Goal: Task Accomplishment & Management: Manage account settings

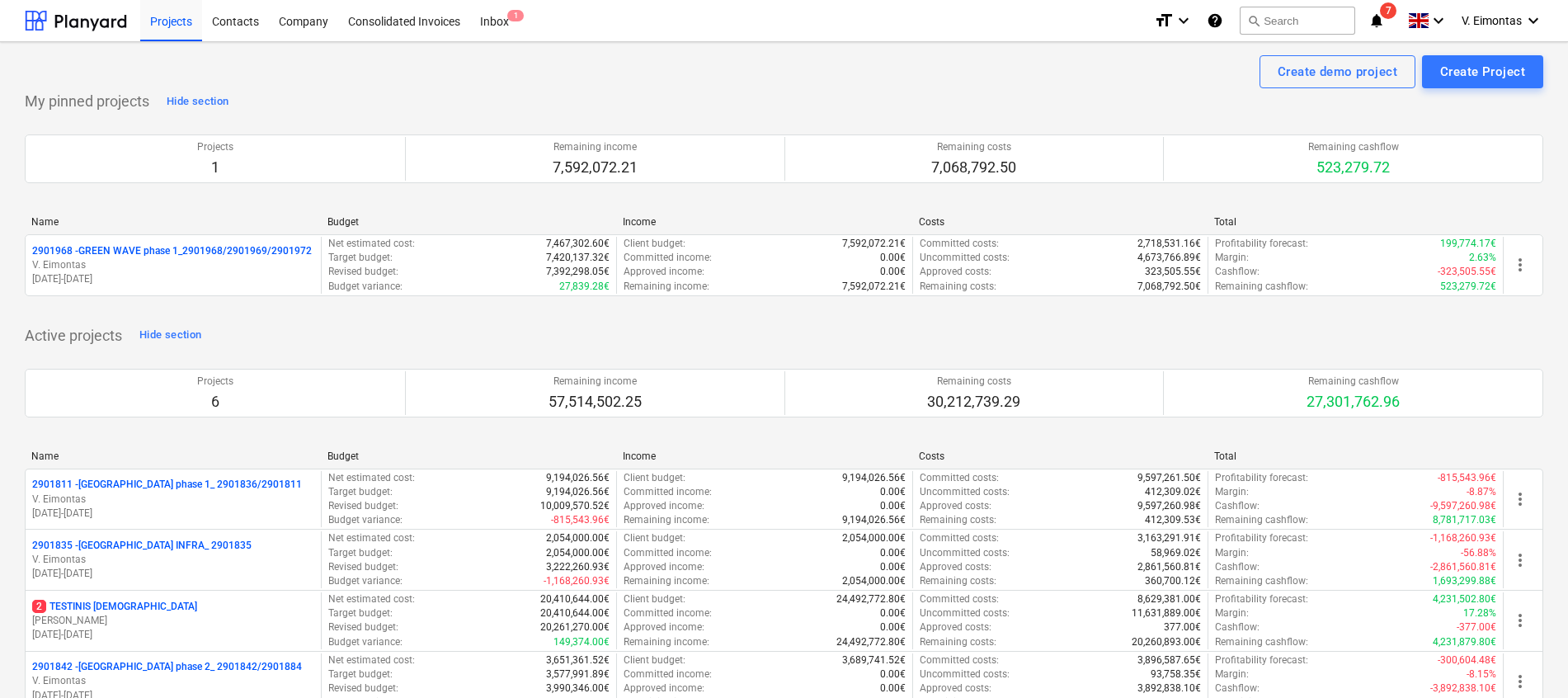
click at [957, 338] on div "Active projects Hide section Projects 6 Remaining income 57,514,502.25 Remainin…" at bounding box center [784, 588] width 1519 height 532
click at [163, 28] on div "Projects" at bounding box center [171, 20] width 62 height 42
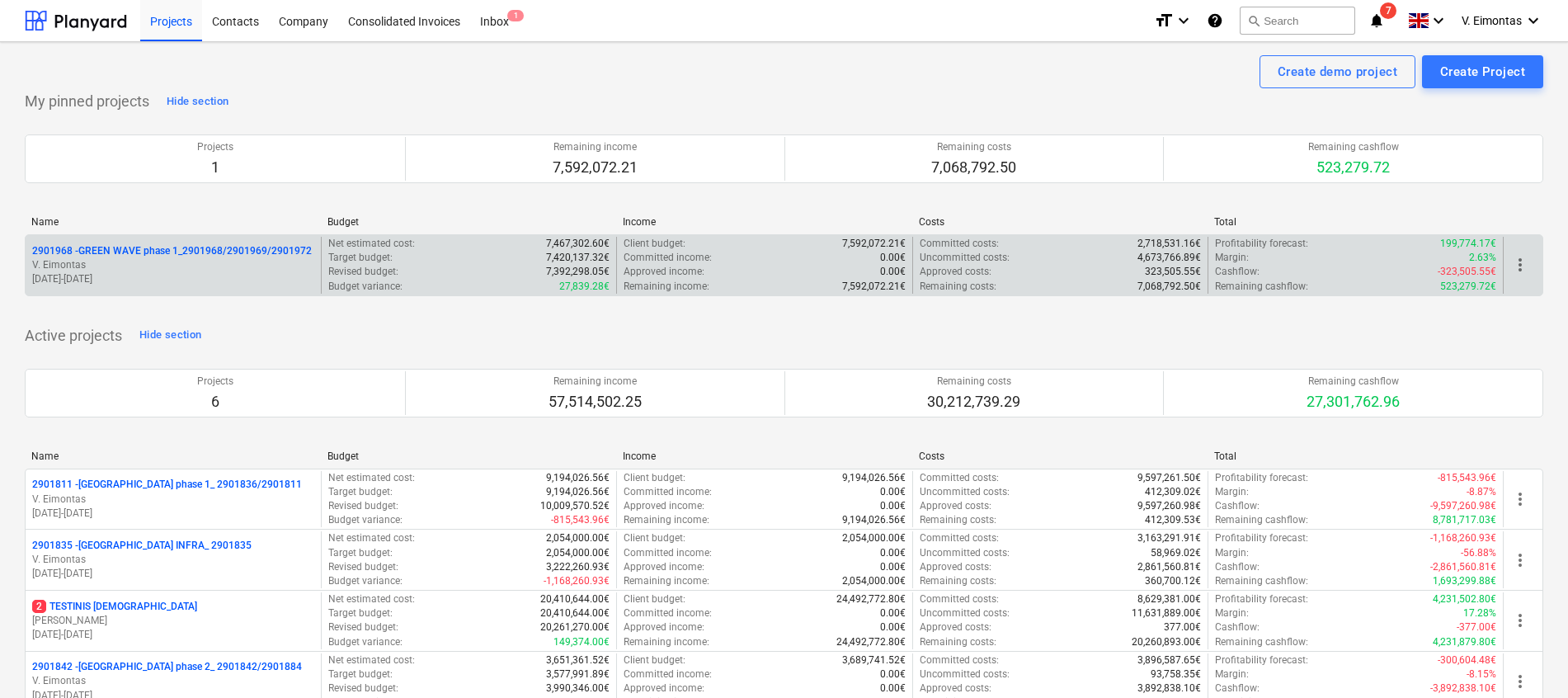
click at [196, 258] on p "2901968 - GREEN WAVE phase 1_2901968/2901969/2901972" at bounding box center [172, 252] width 279 height 14
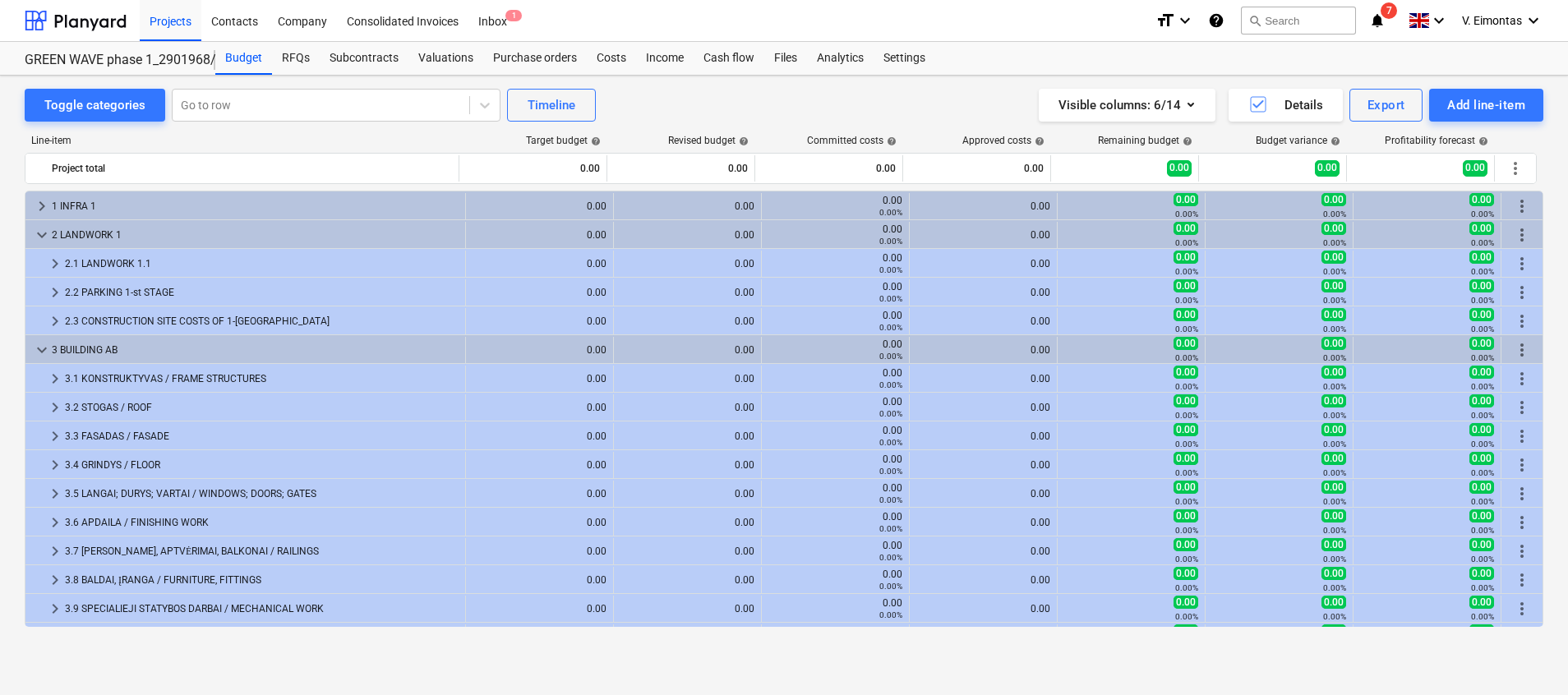
scroll to position [139, 0]
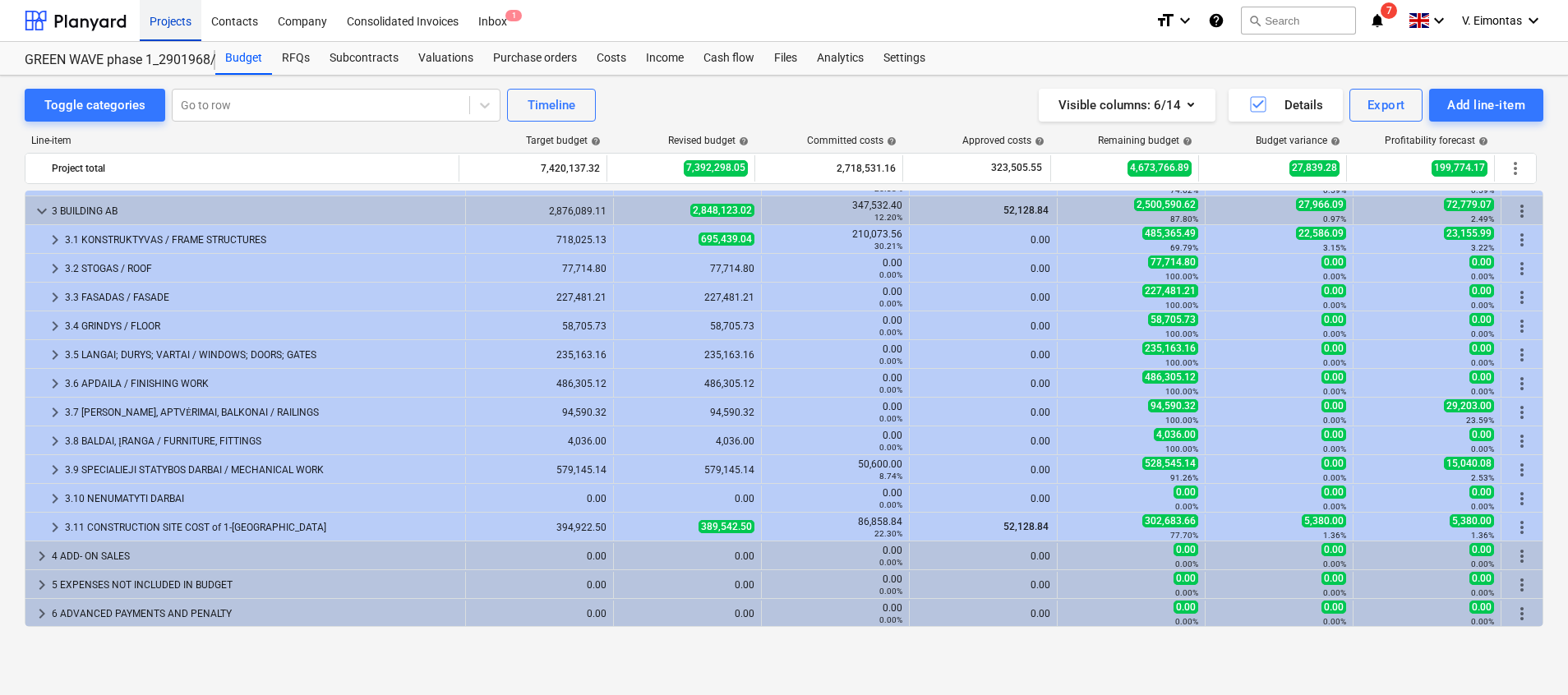
click at [170, 15] on div "Projects" at bounding box center [170, 20] width 62 height 42
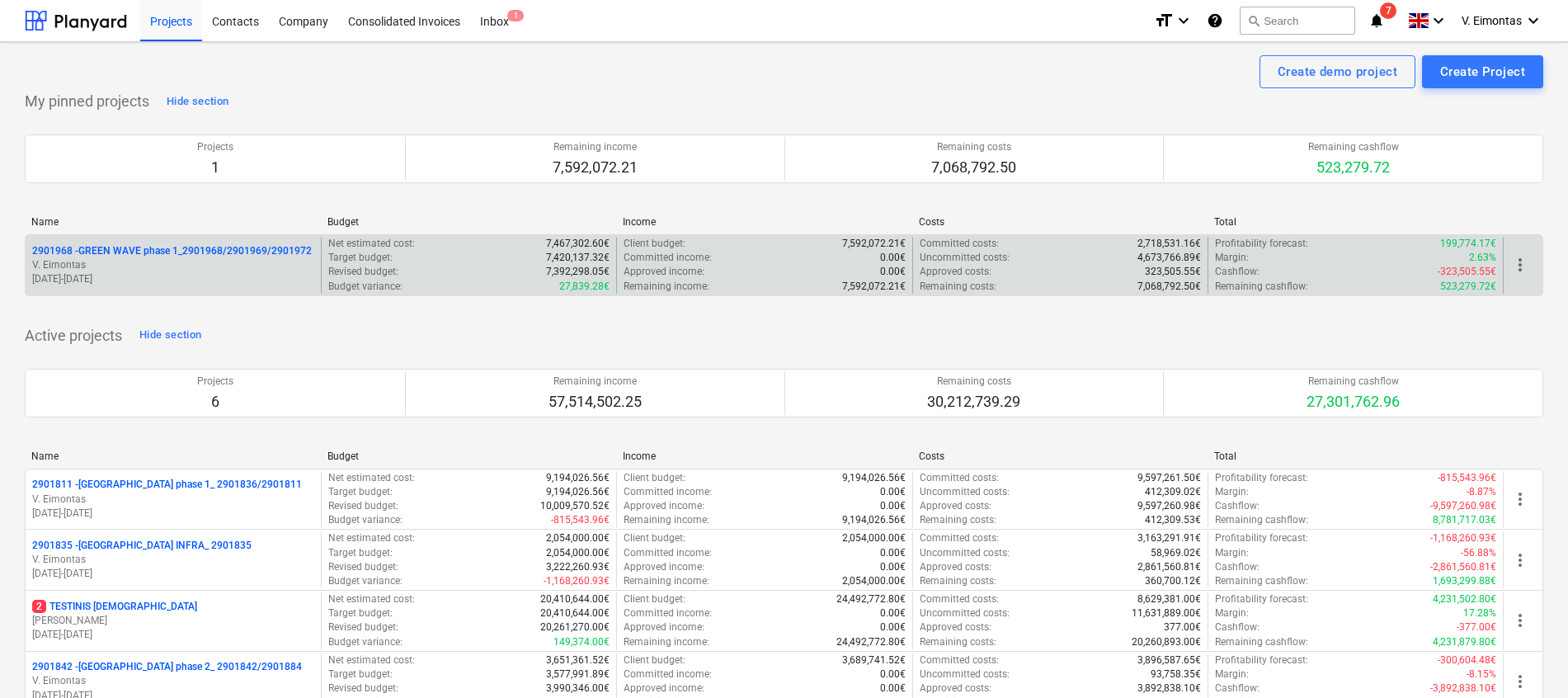
click at [188, 254] on p "2901968 - GREEN WAVE phase 1_2901968/2901969/2901972" at bounding box center [172, 252] width 279 height 14
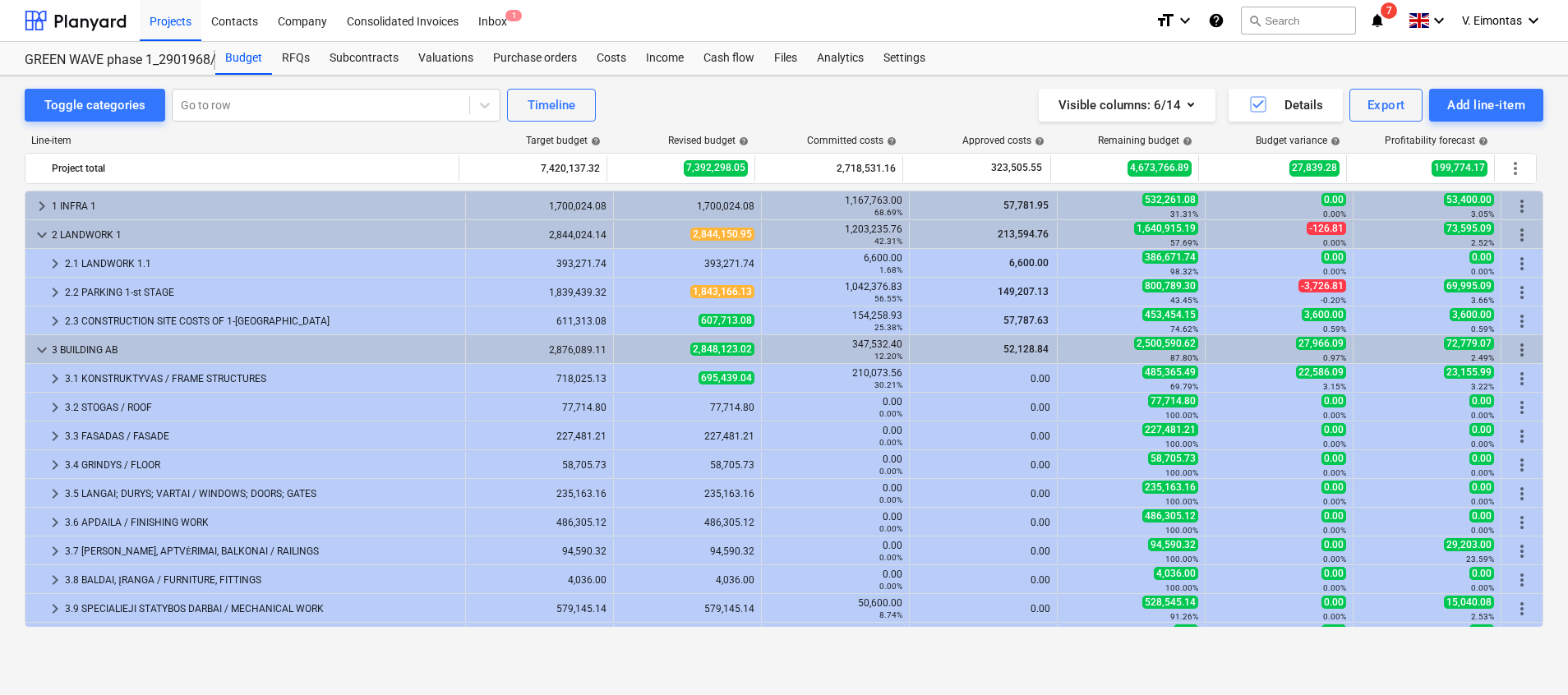
scroll to position [139, 0]
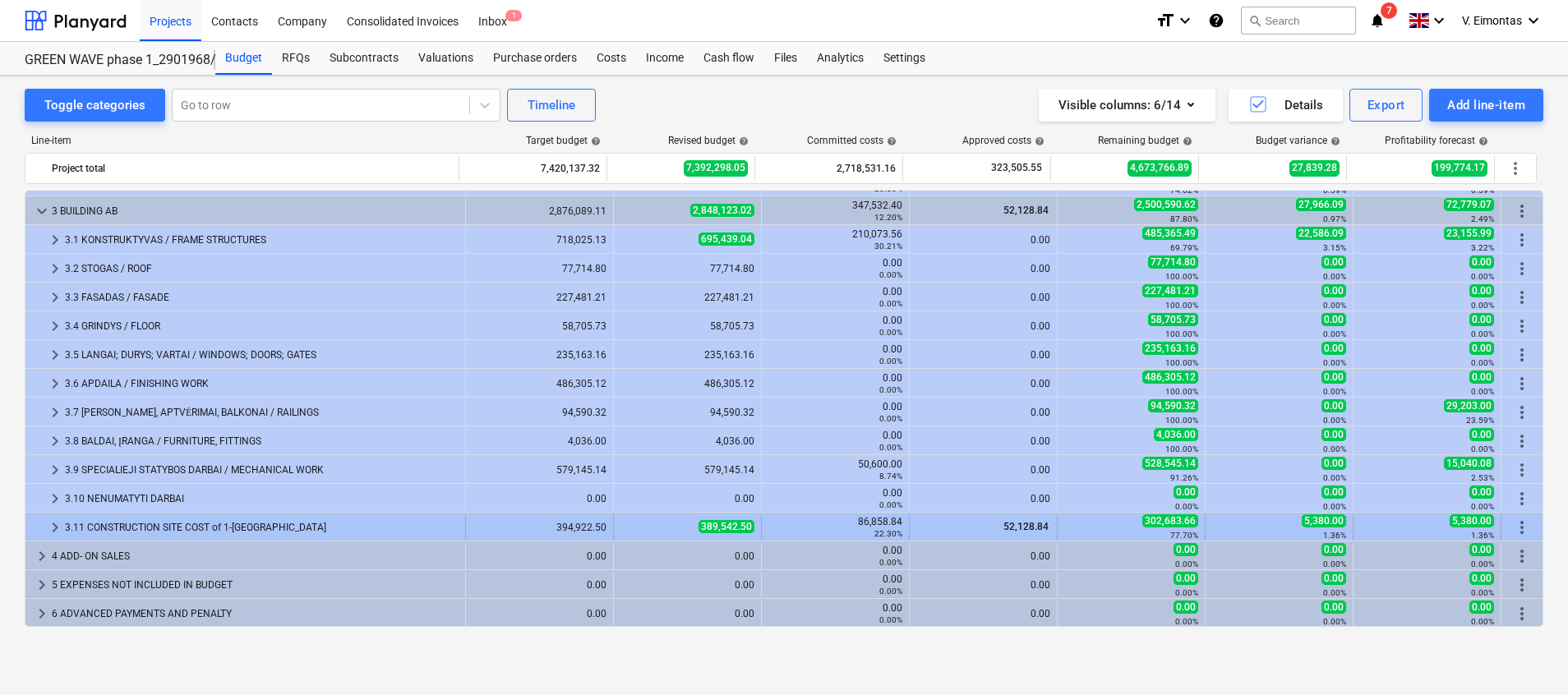
click at [157, 523] on div "3.11 CONSTRUCTION SITE COST of 1-[GEOGRAPHIC_DATA]" at bounding box center [262, 528] width 394 height 26
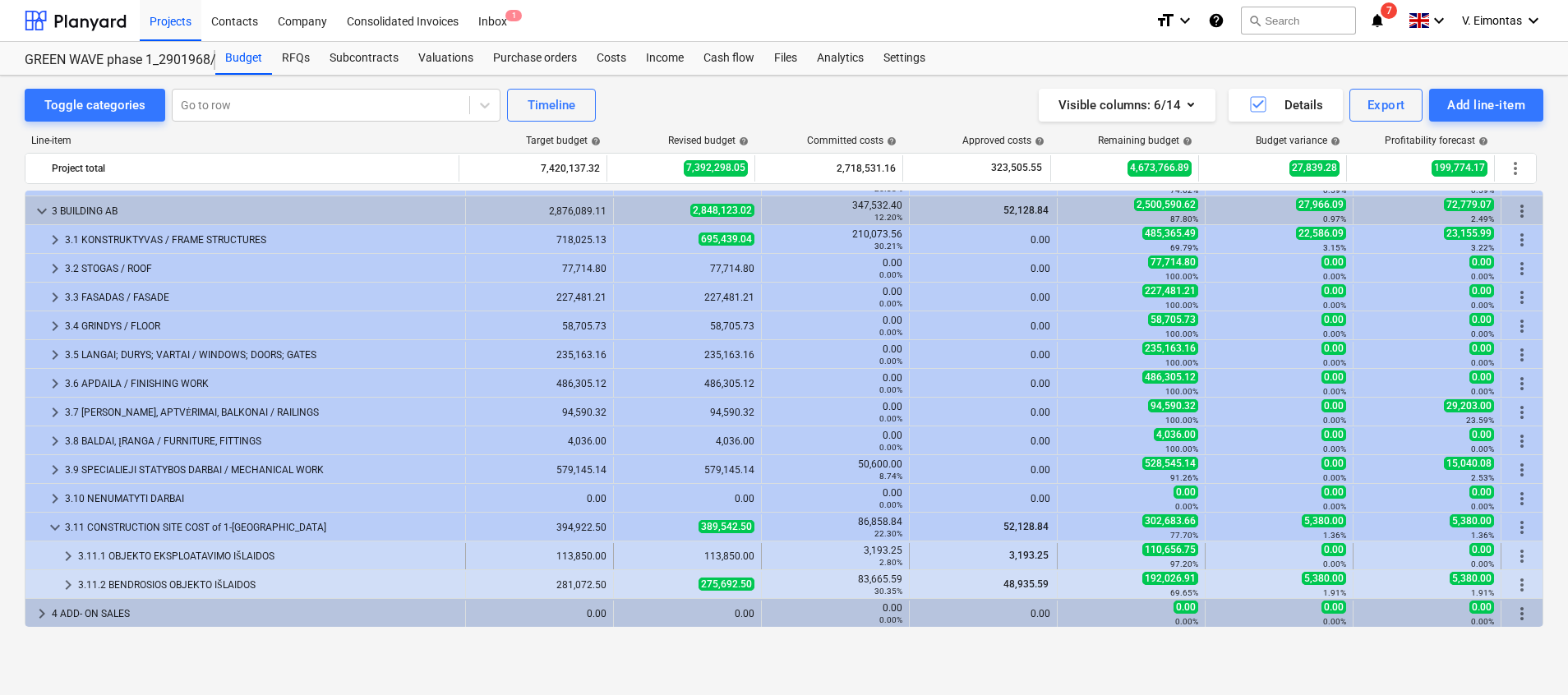
click at [154, 551] on div "3.11.1 OBJEKTO EKSPLOATAVIMO IŠLAIDOS" at bounding box center [269, 557] width 381 height 26
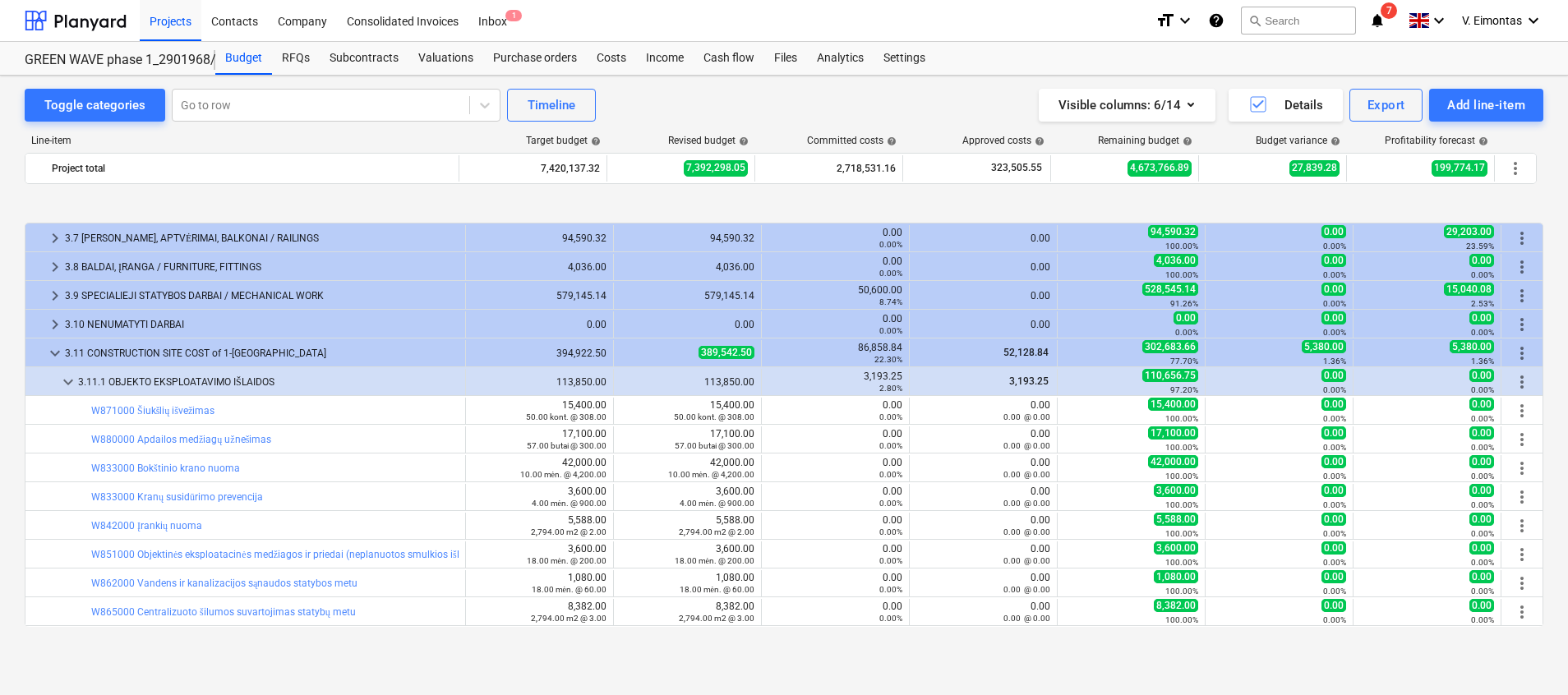
scroll to position [385, 0]
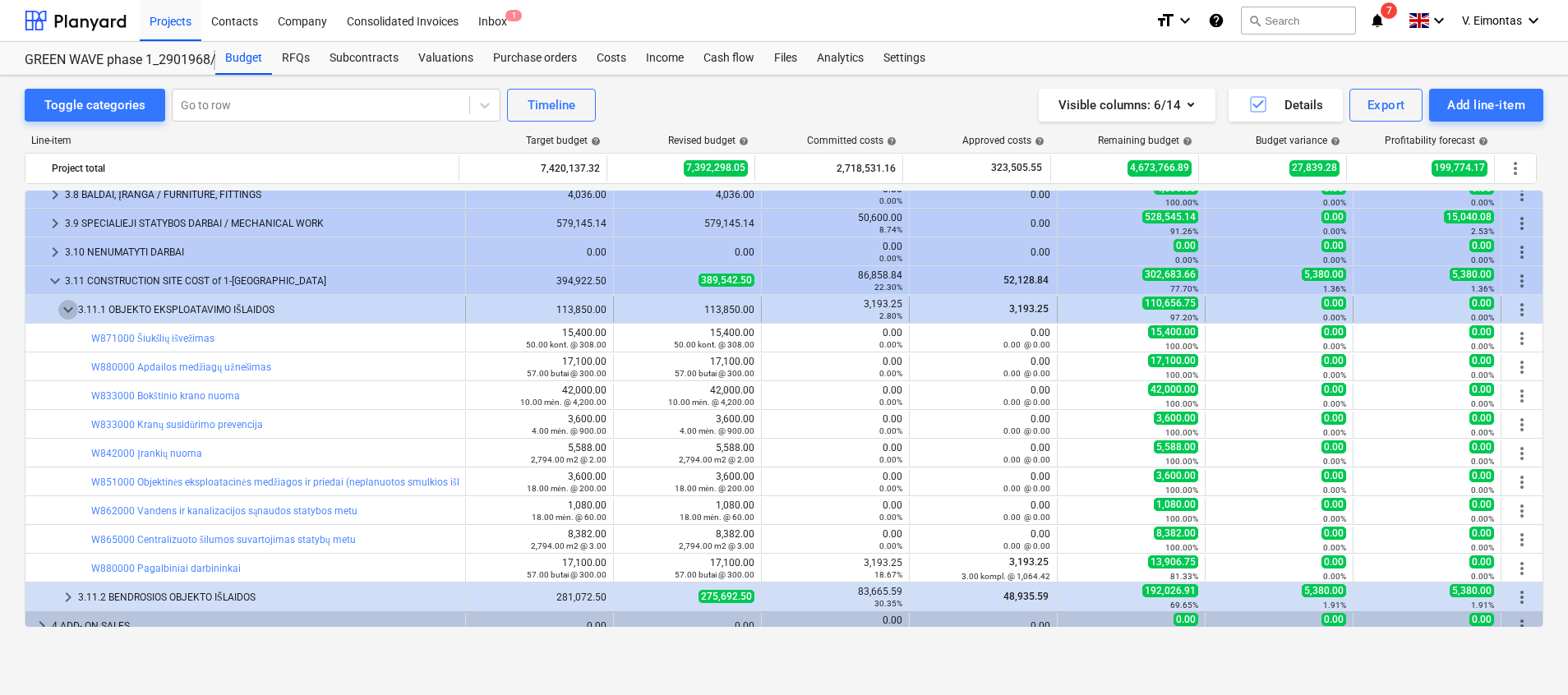
click at [75, 306] on span "keyboard_arrow_down" at bounding box center [68, 310] width 20 height 20
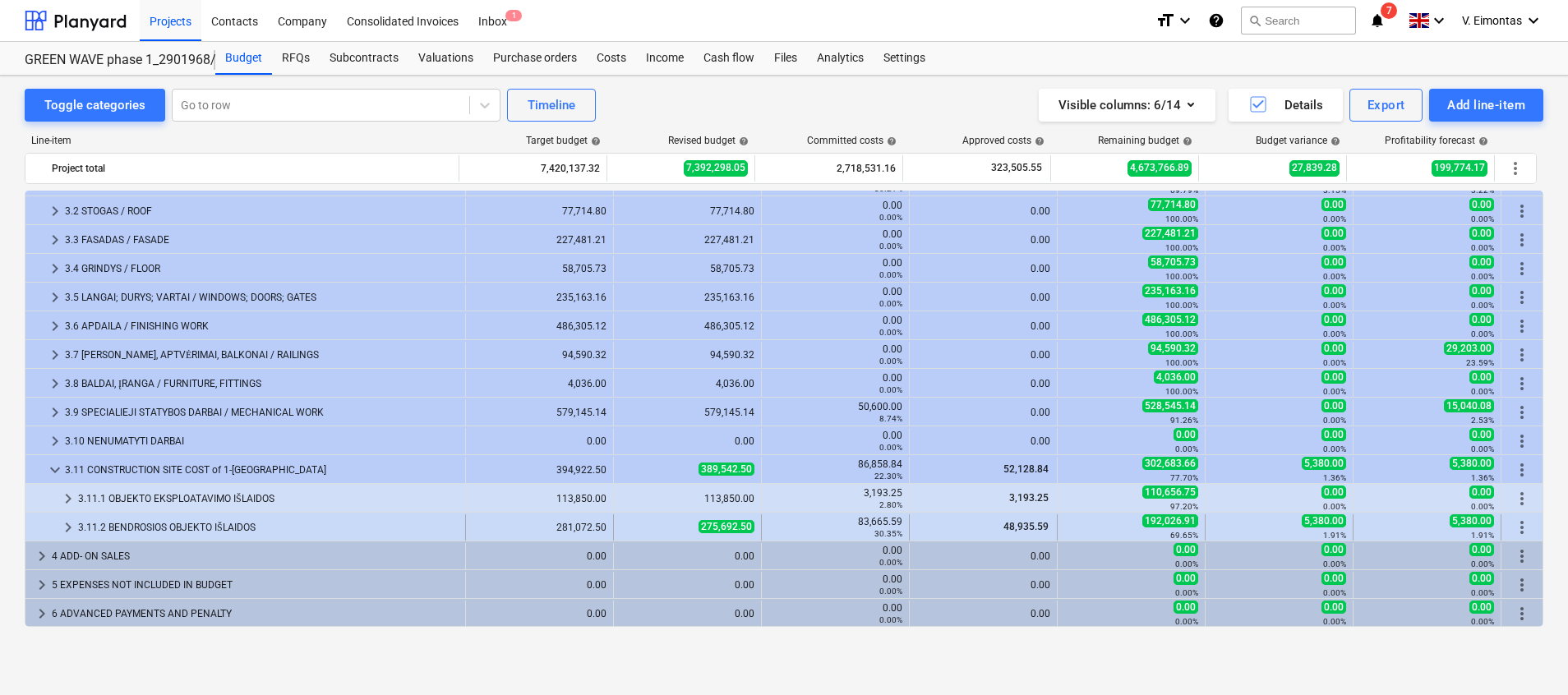
click at [71, 526] on span "keyboard_arrow_right" at bounding box center [68, 527] width 20 height 20
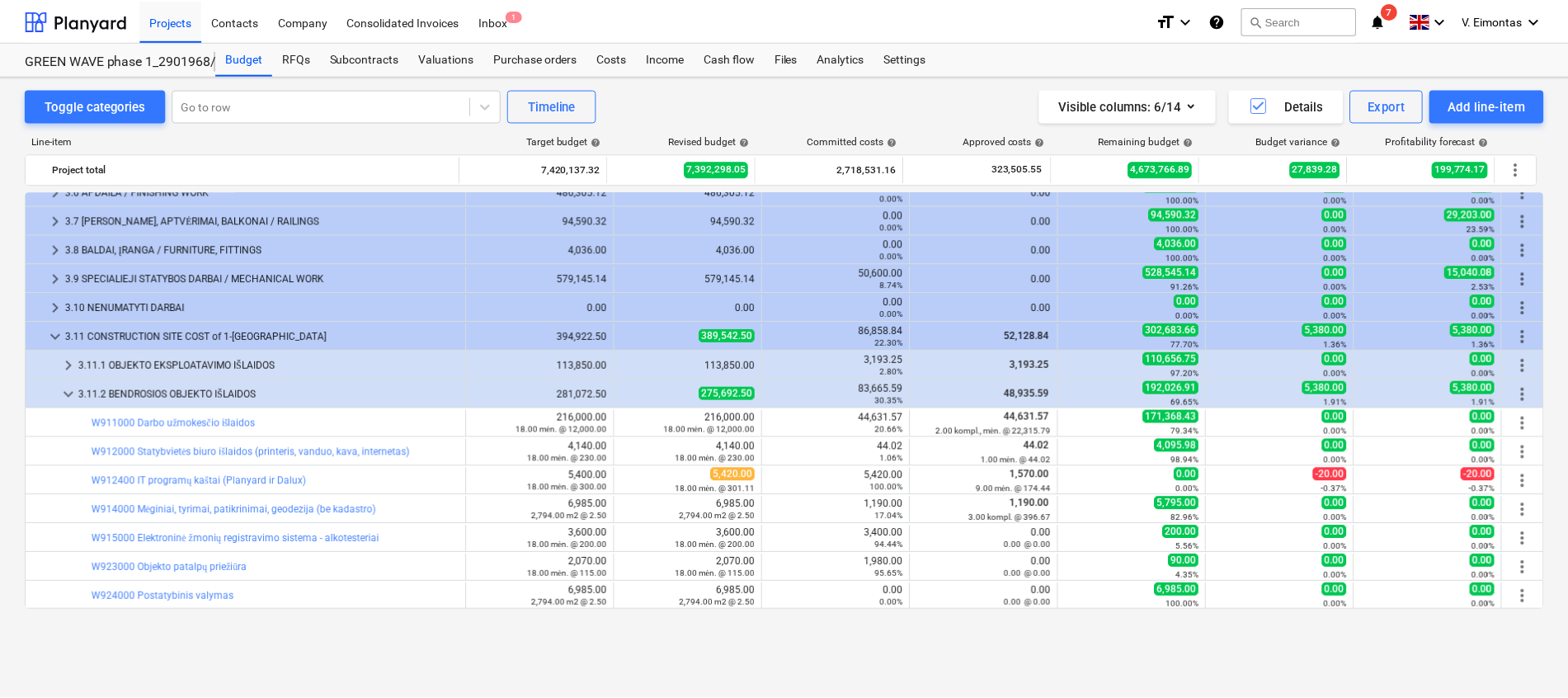
scroll to position [210, 0]
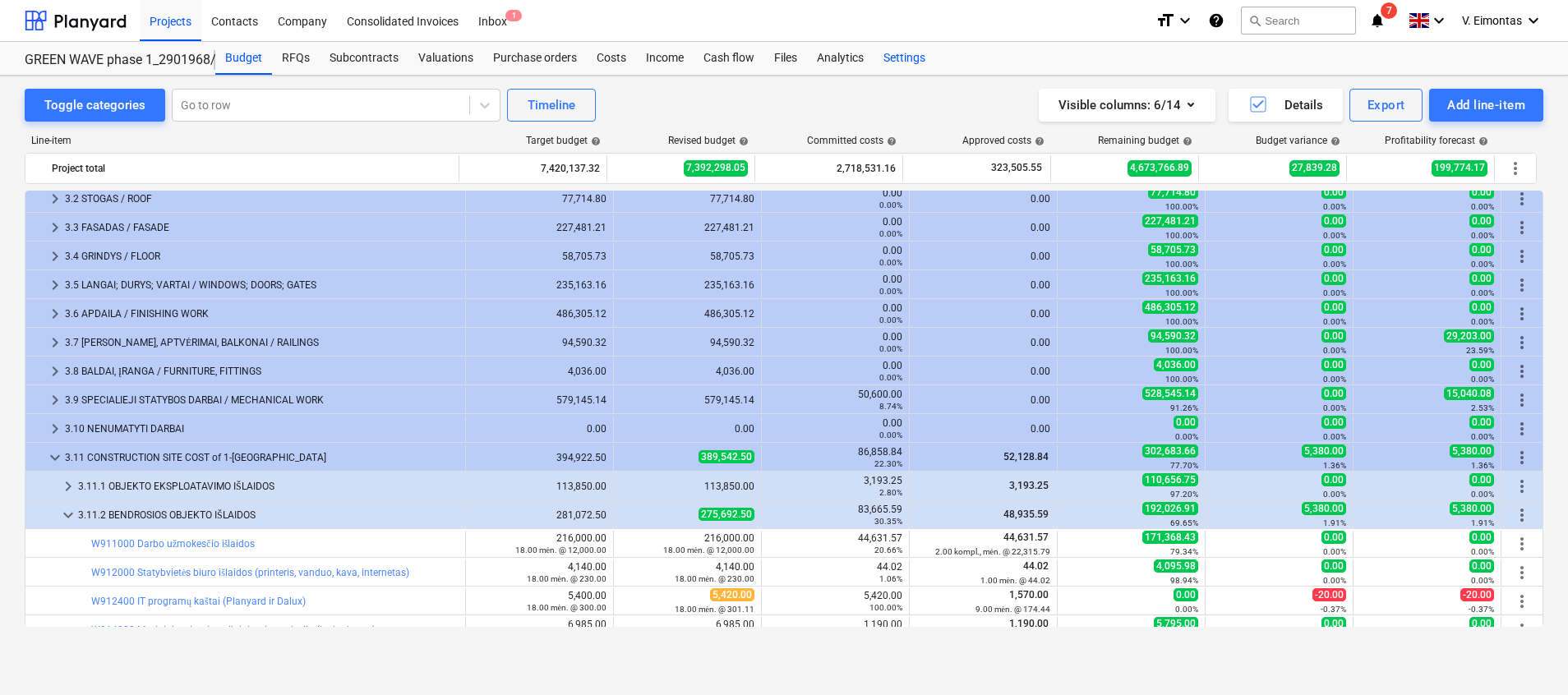
click at [884, 57] on div "Settings" at bounding box center [904, 58] width 62 height 33
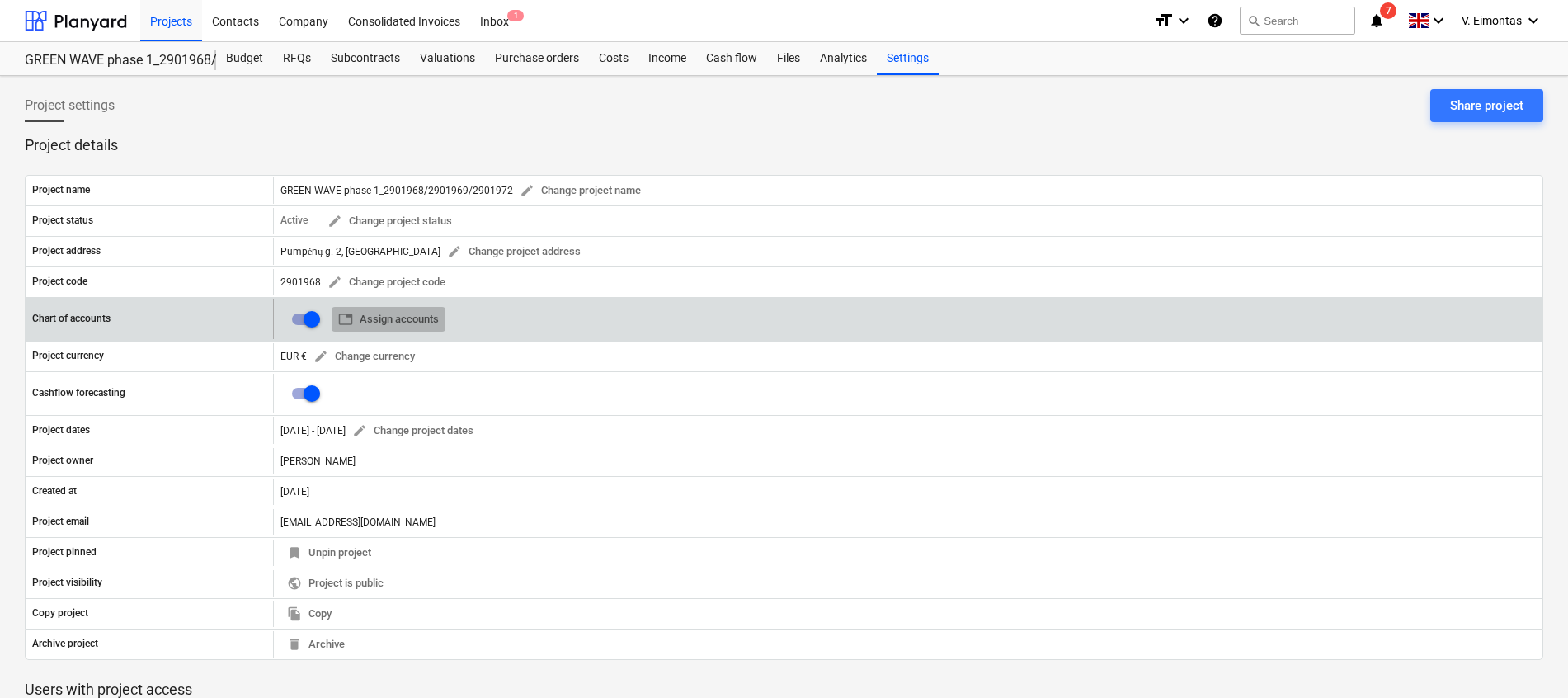
click at [430, 320] on span "table Assign accounts" at bounding box center [388, 320] width 100 height 19
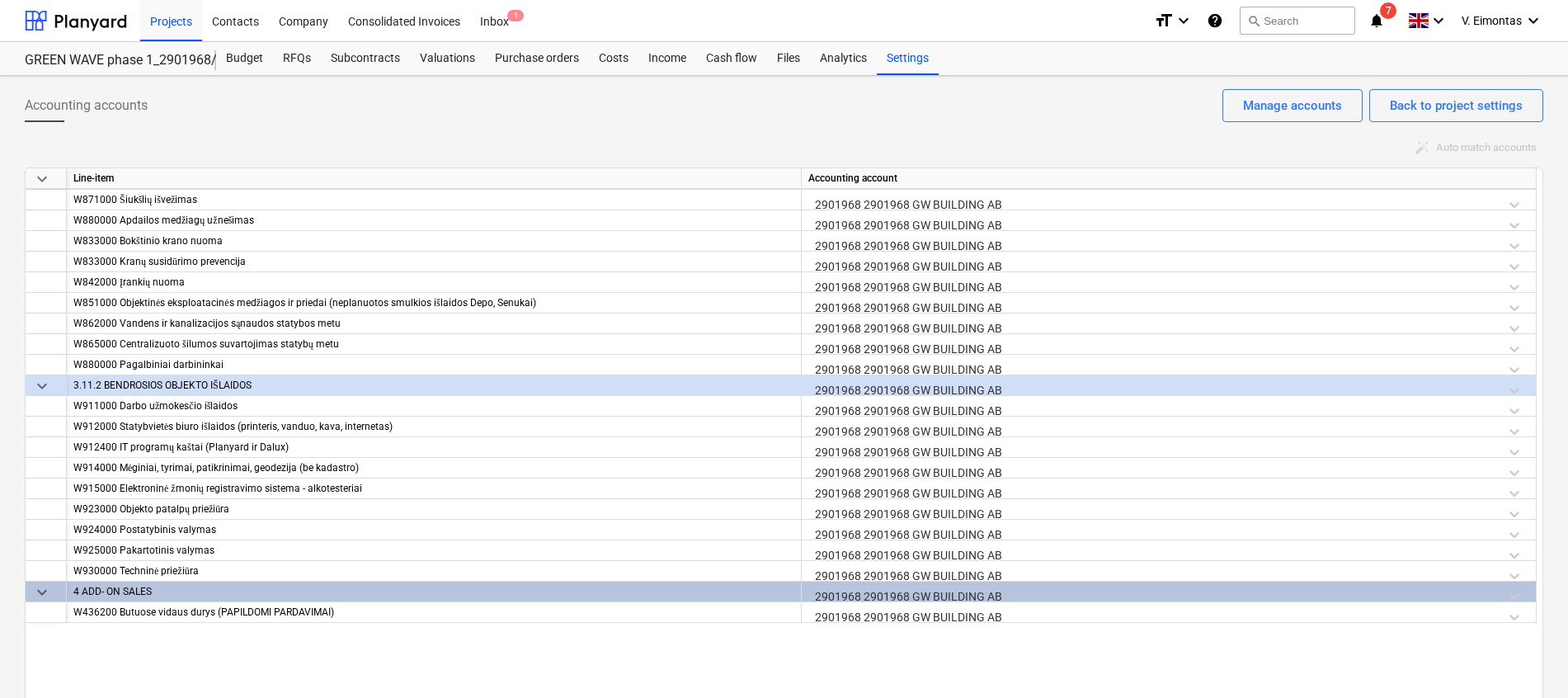
scroll to position [10402, 0]
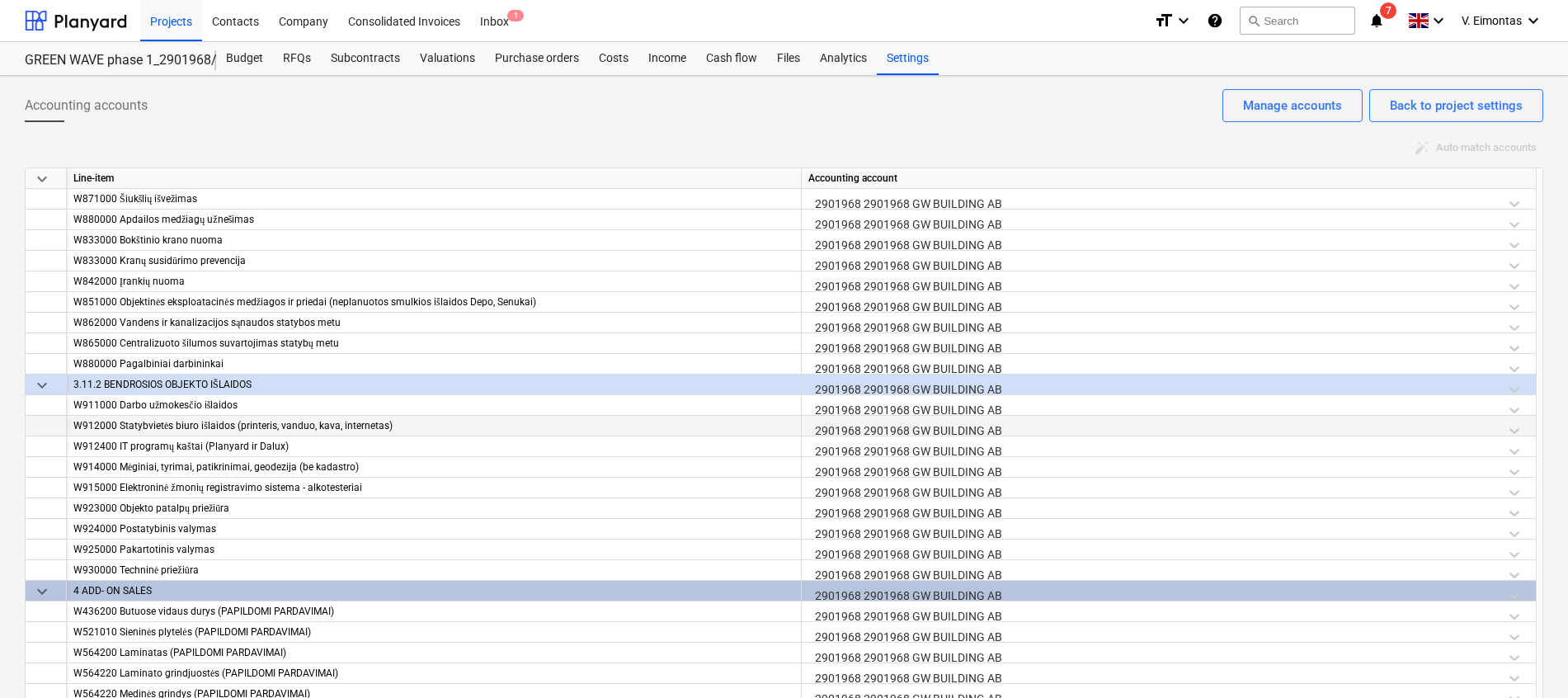
drag, startPoint x: 1050, startPoint y: 430, endPoint x: 803, endPoint y: 423, distance: 247.1
click at [803, 423] on div "2901968 2901968 GW BUILDING AB" at bounding box center [1170, 426] width 735 height 21
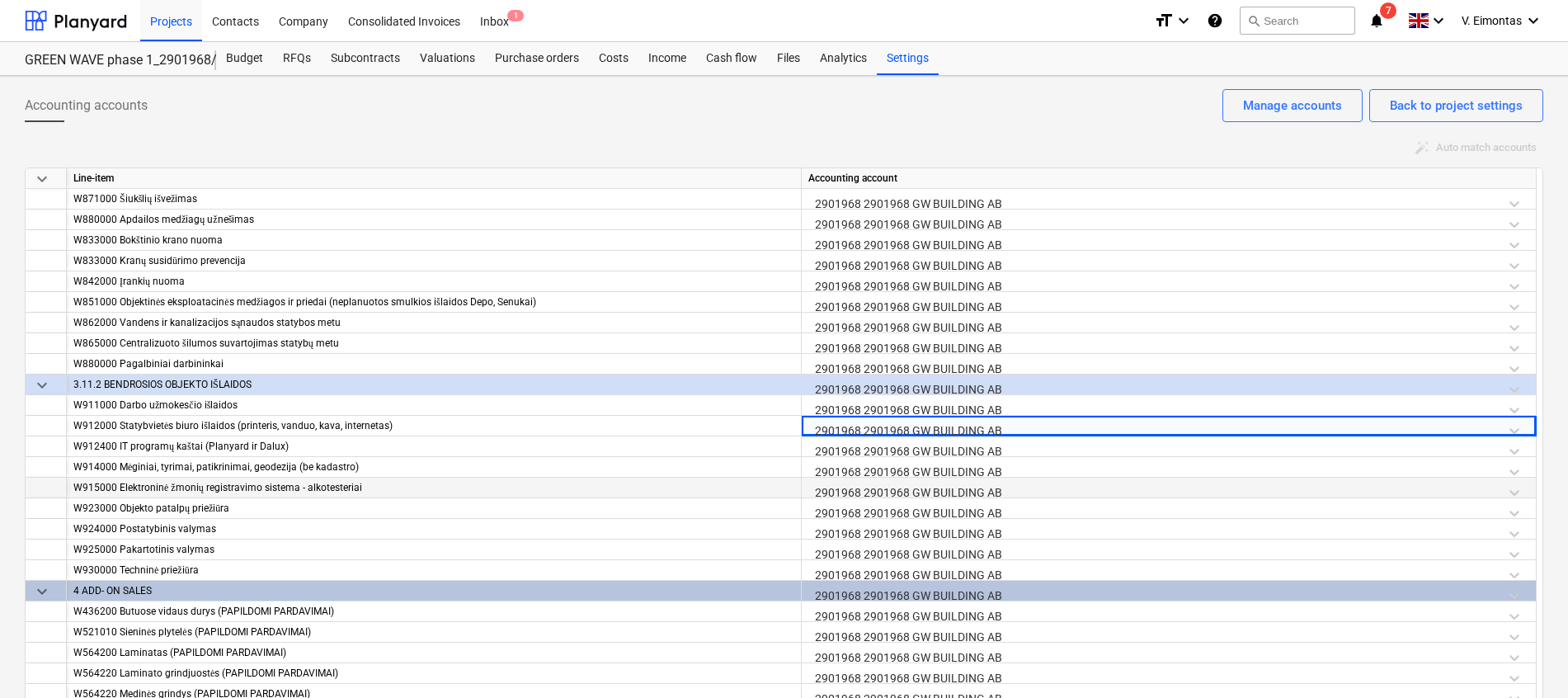
copy div "2901968 2901968 GW BUILDING AB"
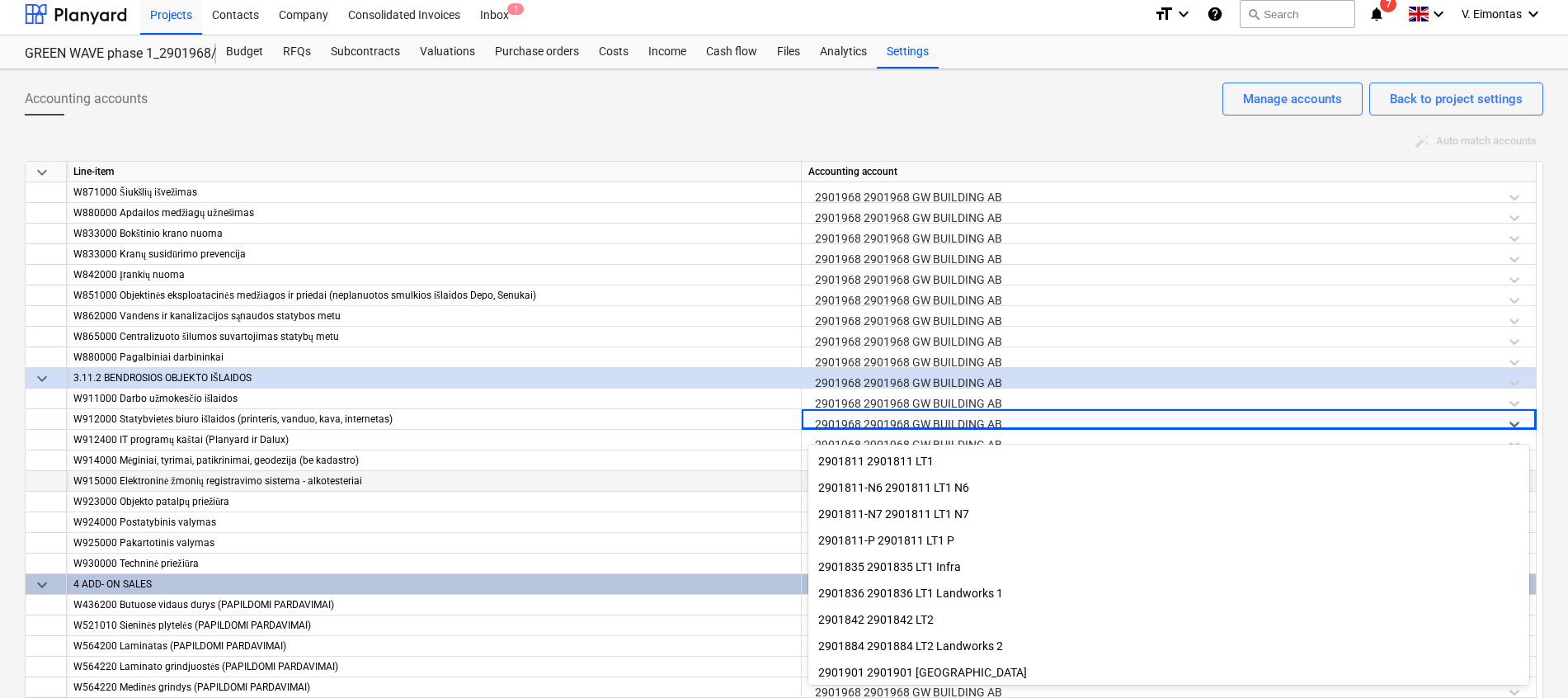
scroll to position [8, 0]
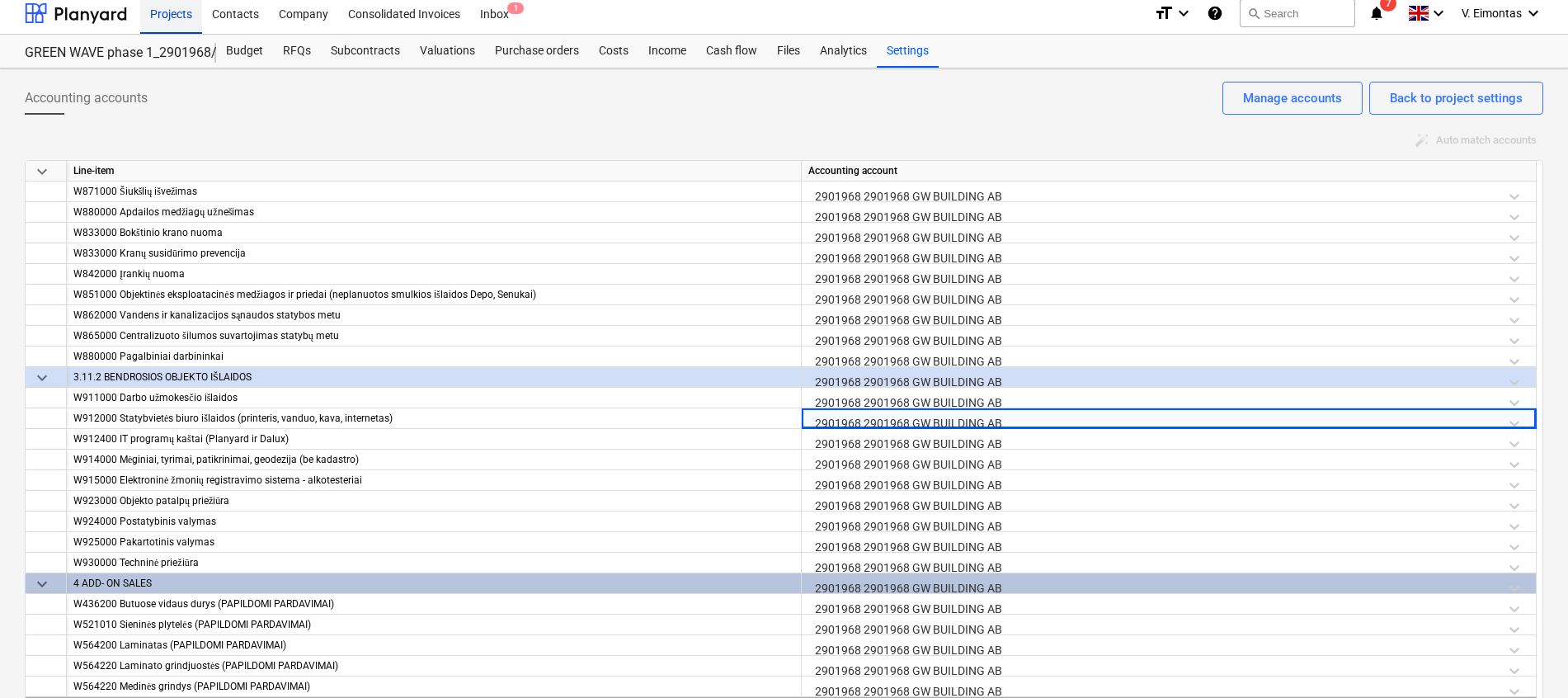
click at [190, 24] on div "Projects" at bounding box center [171, 13] width 62 height 42
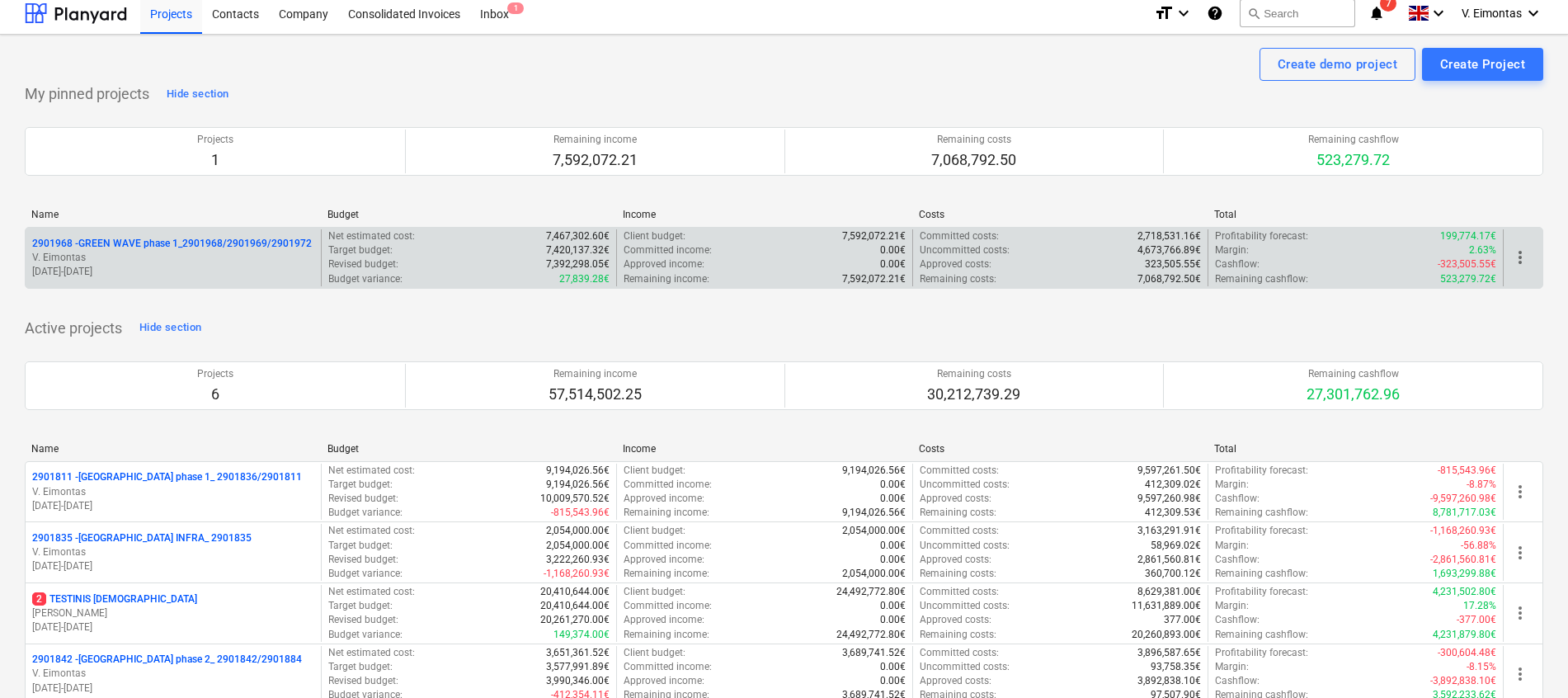
click at [175, 248] on p "2901968 - GREEN WAVE phase 1_2901968/2901969/2901972" at bounding box center [172, 244] width 279 height 14
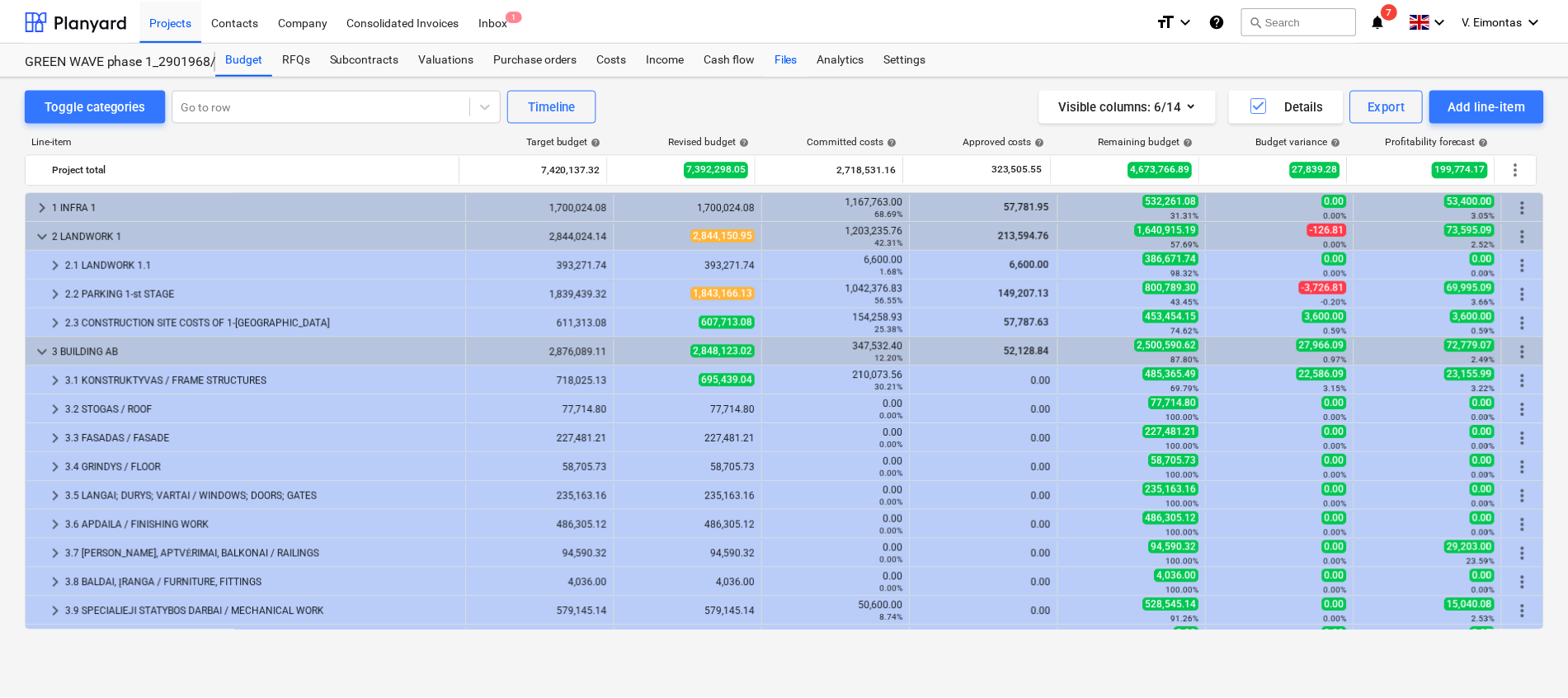
scroll to position [210, 0]
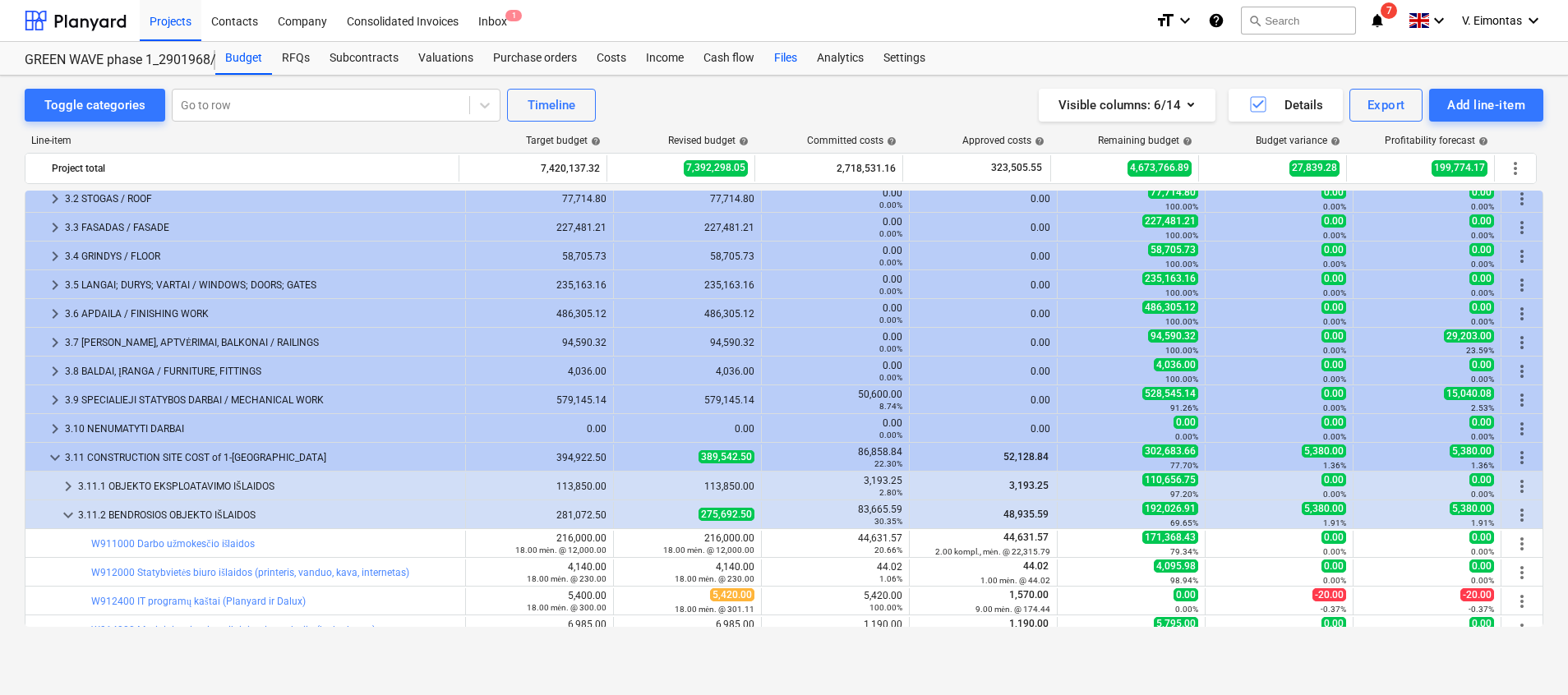
click at [791, 61] on div "Files" at bounding box center [785, 58] width 43 height 33
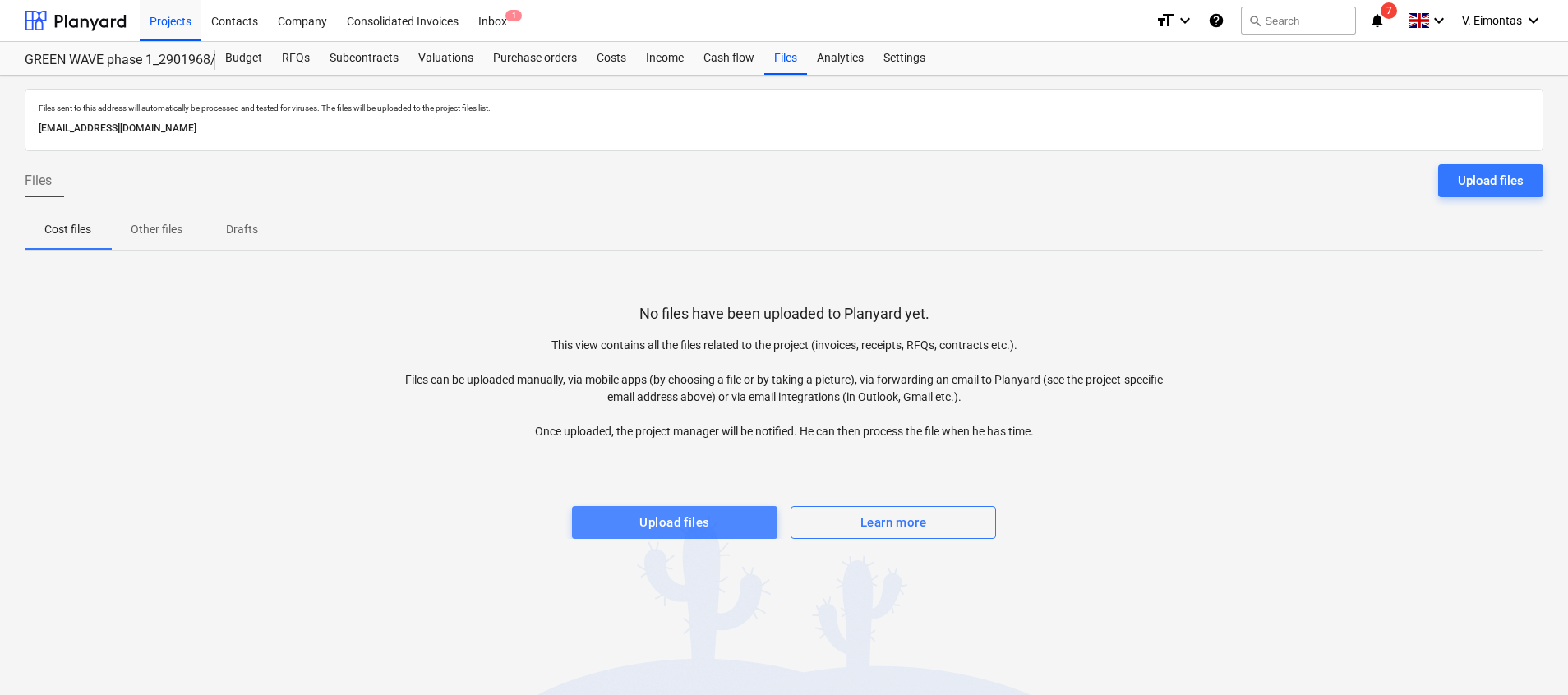
click at [684, 509] on button "Upload files" at bounding box center [675, 523] width 205 height 33
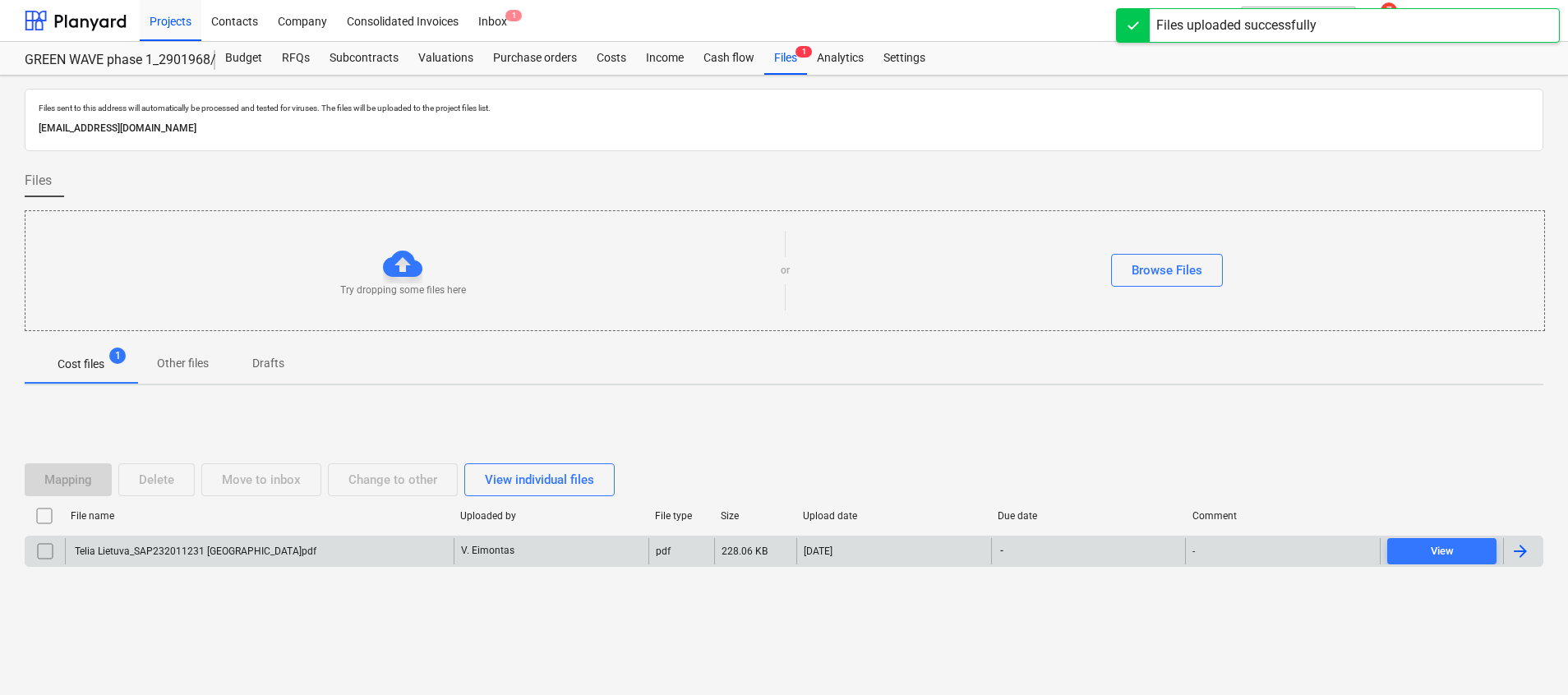
click at [320, 547] on div "Telia Lietuva_SAP232011231 [GEOGRAPHIC_DATA]pdf" at bounding box center [259, 551] width 389 height 26
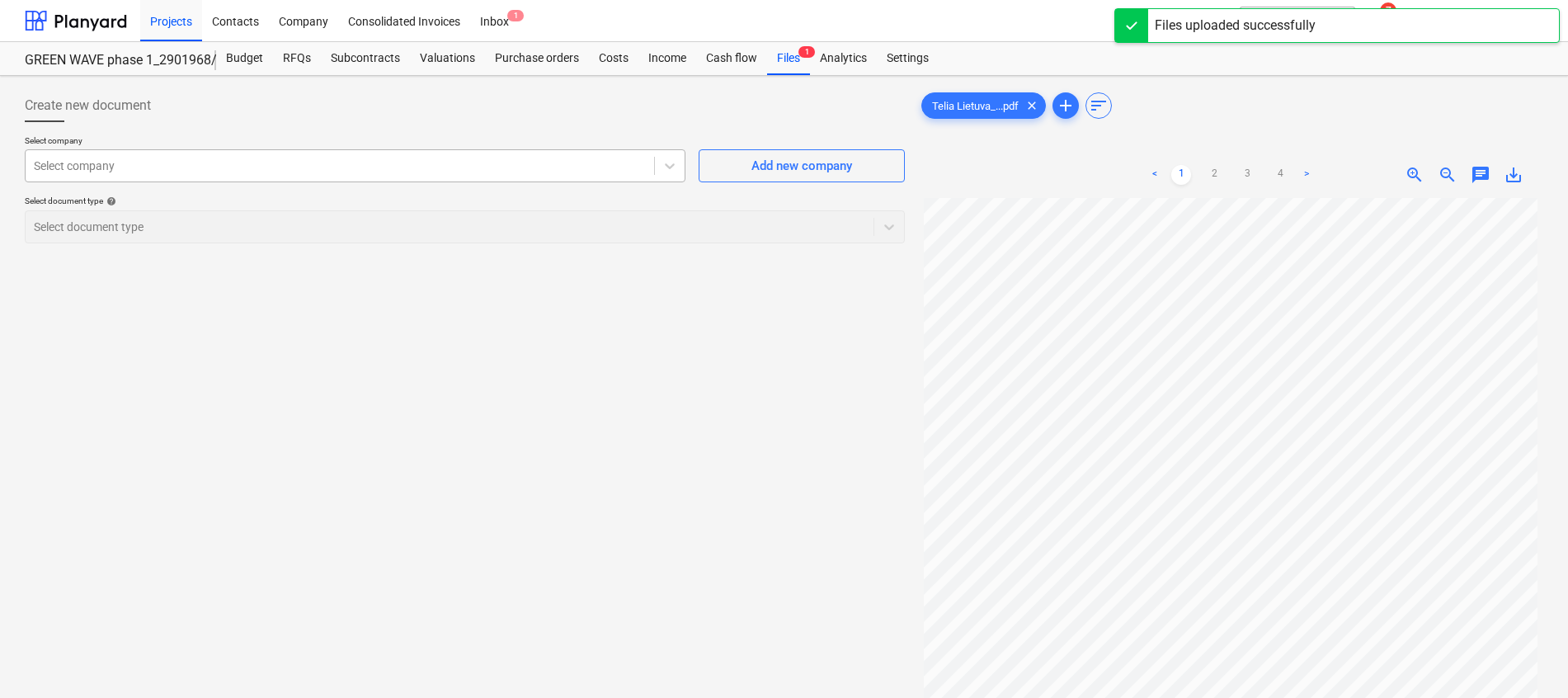
click at [355, 175] on div "Select company" at bounding box center [340, 166] width 629 height 23
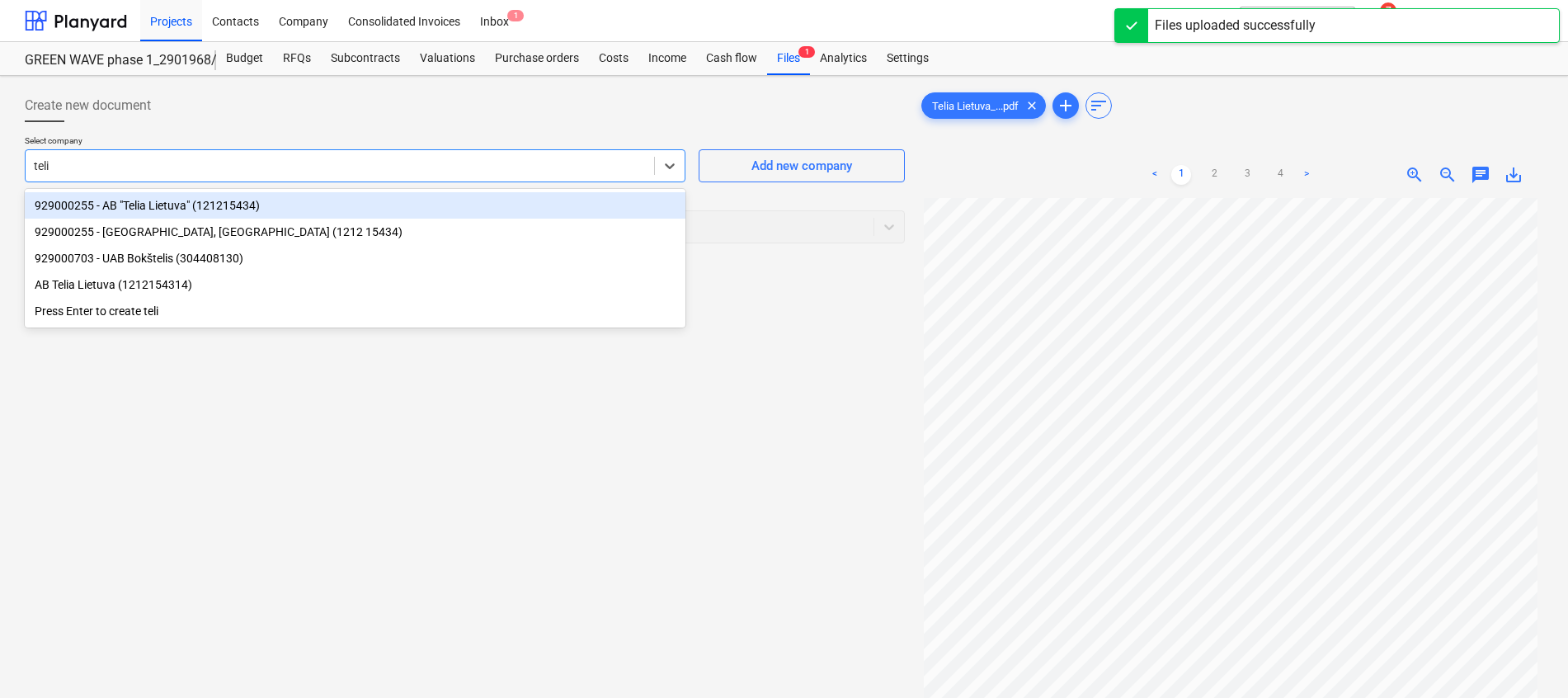
type input "telia"
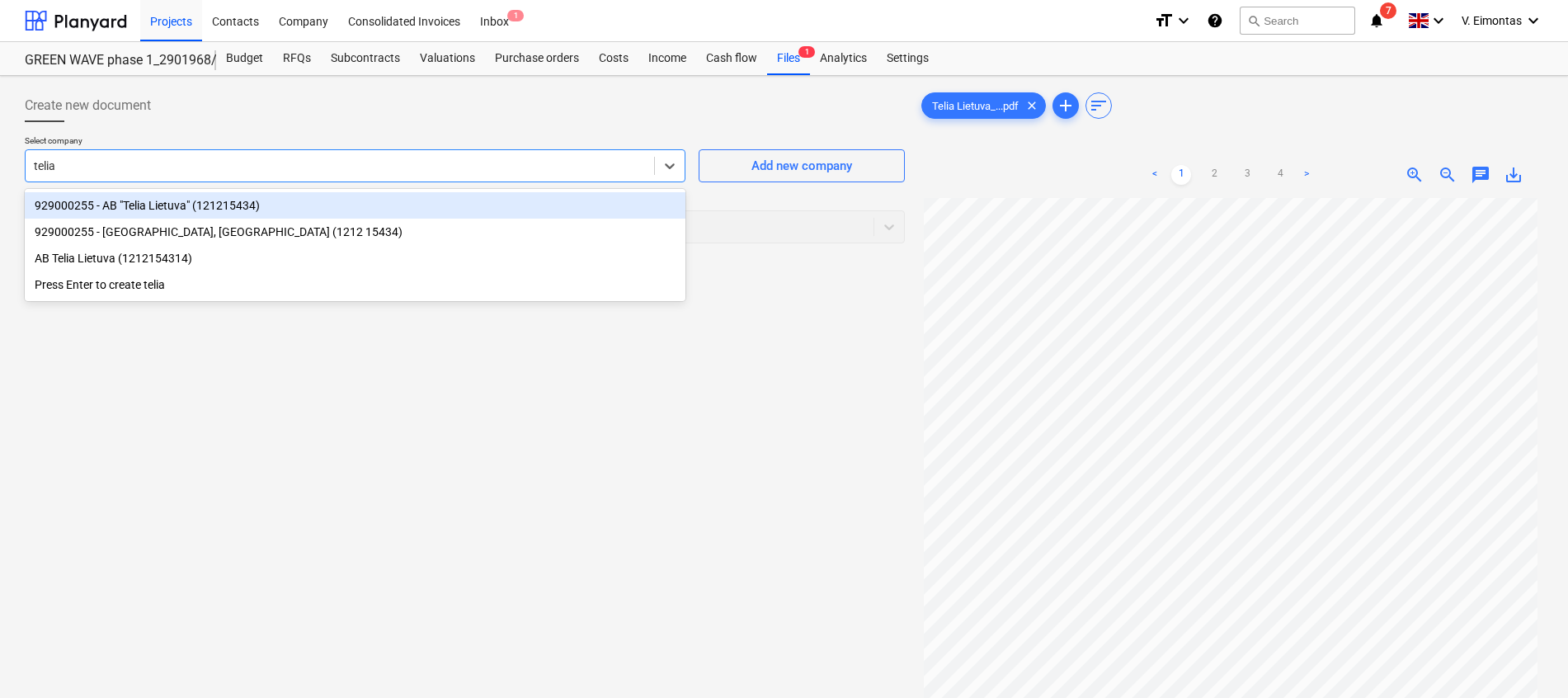
click at [232, 204] on div "929000255 - AB "Telia Lietuva" (121215434)" at bounding box center [354, 205] width 661 height 26
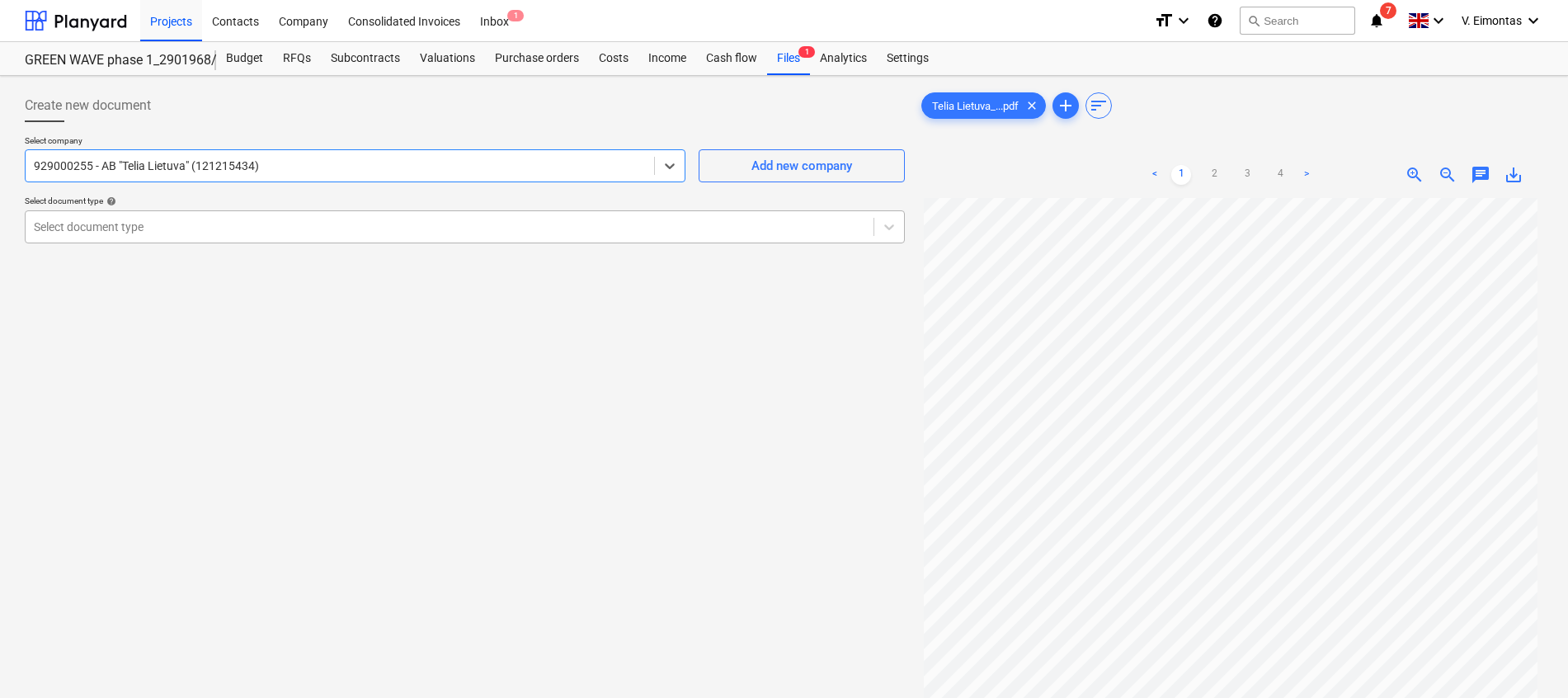
click at [203, 225] on div at bounding box center [450, 226] width 832 height 17
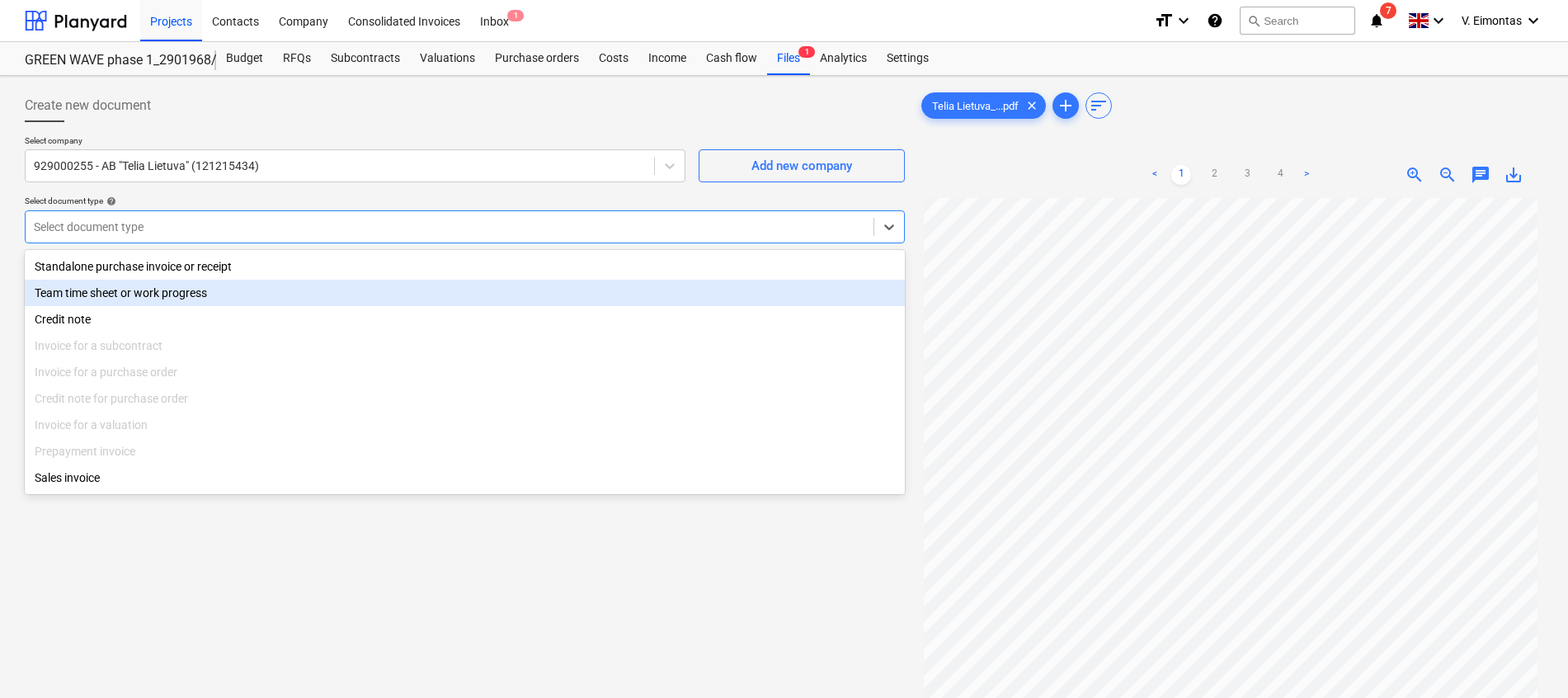
click at [176, 269] on div "Standalone purchase invoice or receipt" at bounding box center [464, 266] width 880 height 26
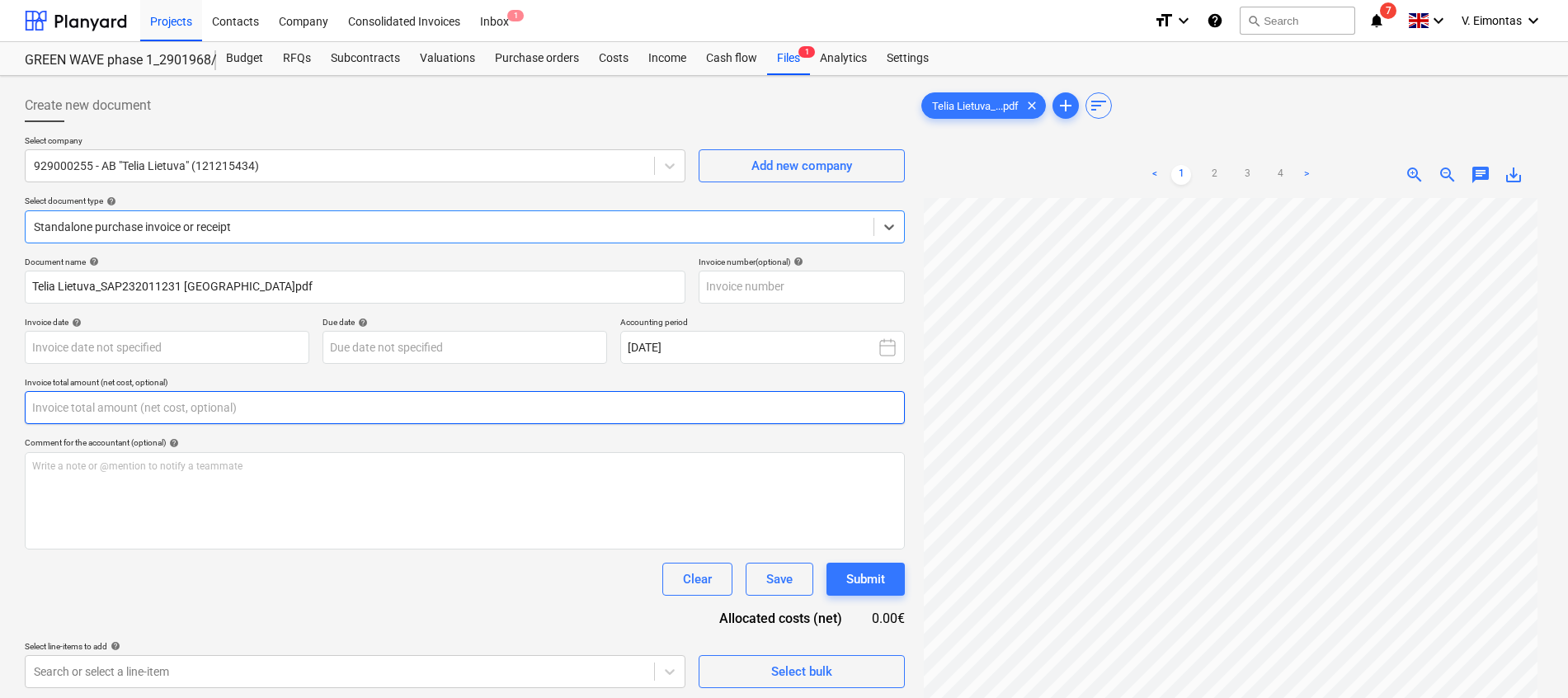
click at [190, 405] on input "text" at bounding box center [464, 408] width 880 height 33
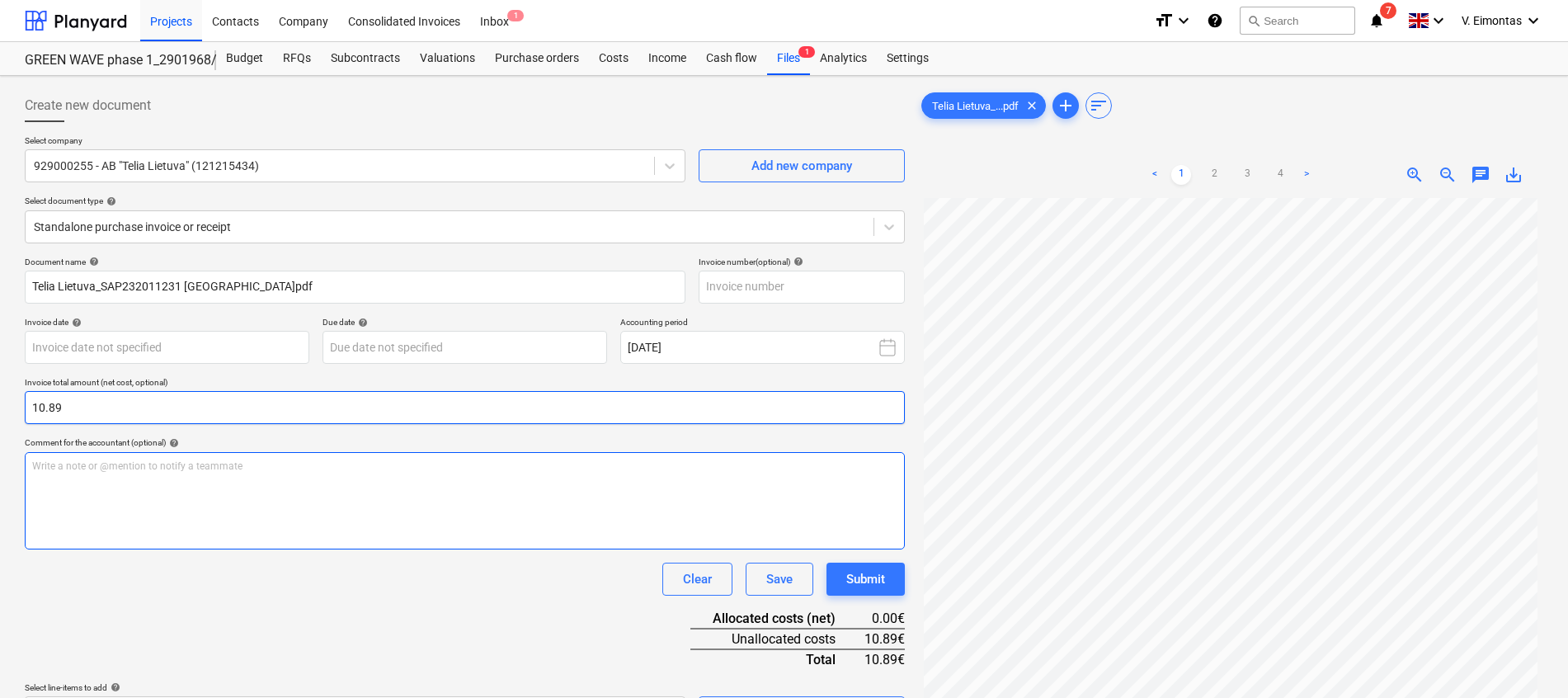
type input "10.89"
click at [203, 518] on div "Write a note or @mention to notify a teammate [PERSON_NAME]" at bounding box center [464, 501] width 880 height 98
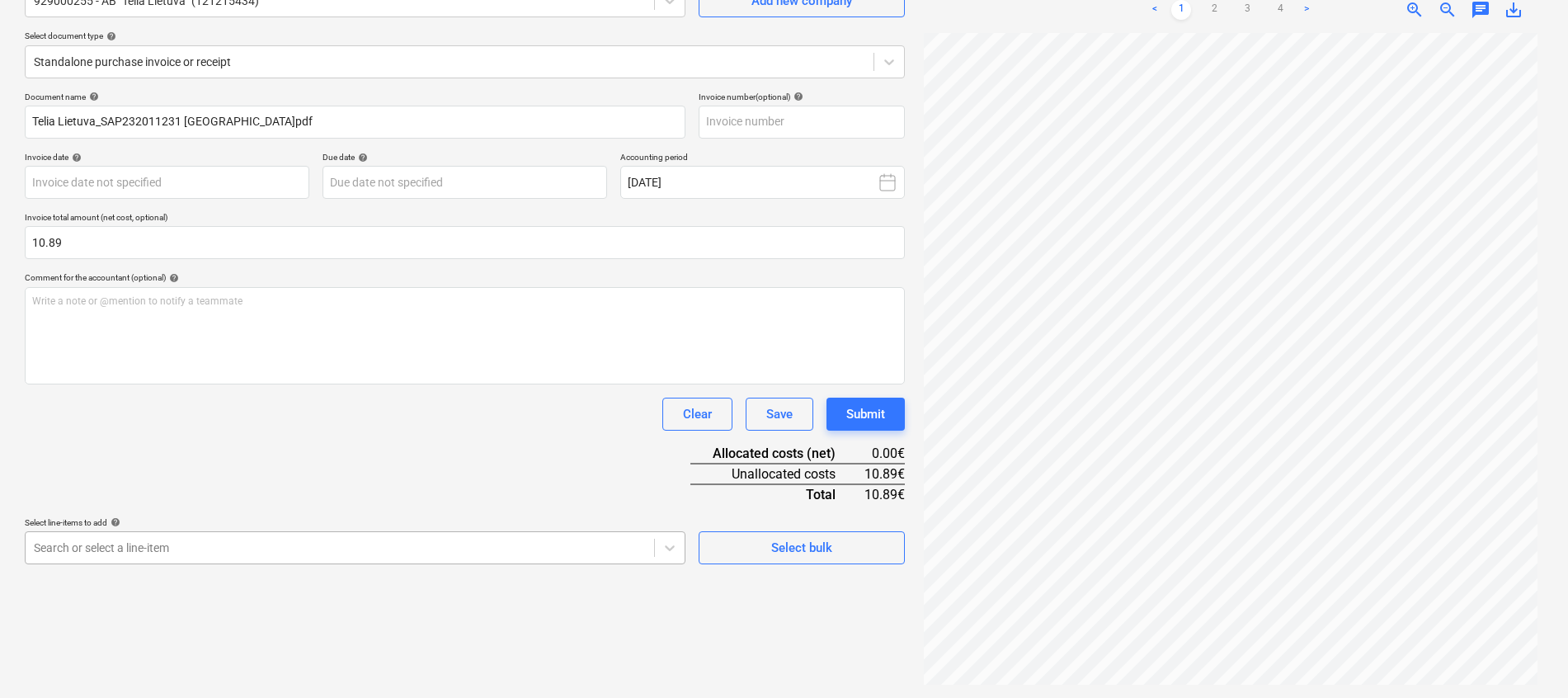
click at [207, 533] on body "Projects Contacts Company Consolidated Invoices Inbox 1 format_size keyboard_ar…" at bounding box center [784, 183] width 1568 height 698
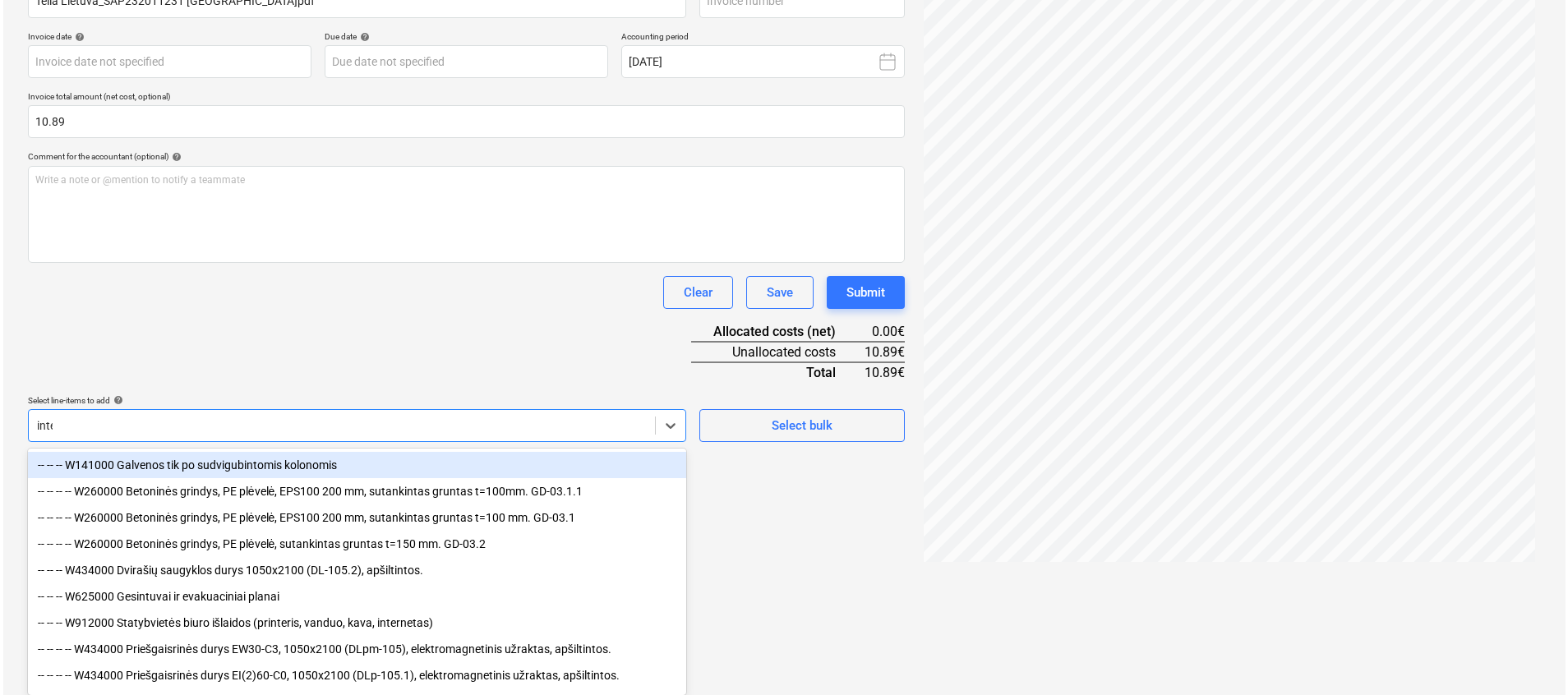
scroll to position [164, 0]
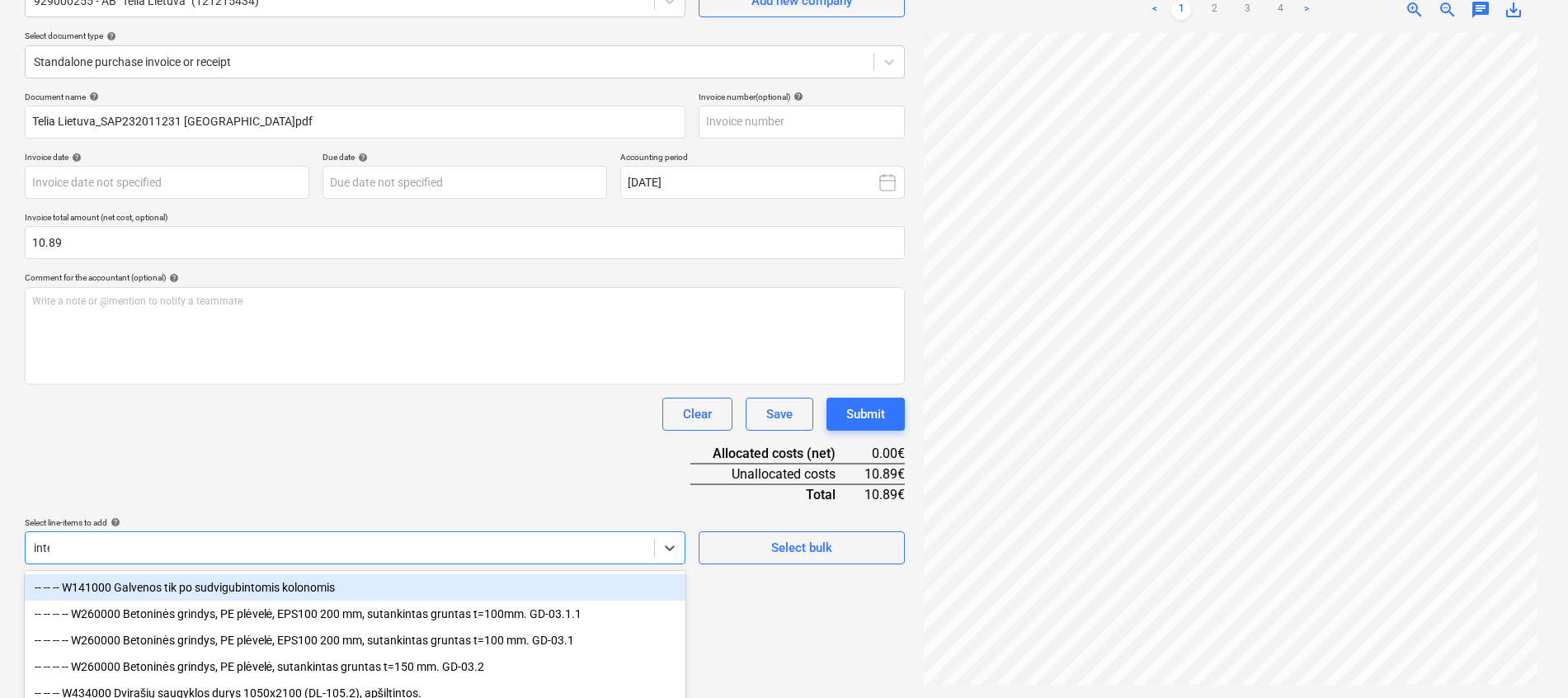
type input "inter"
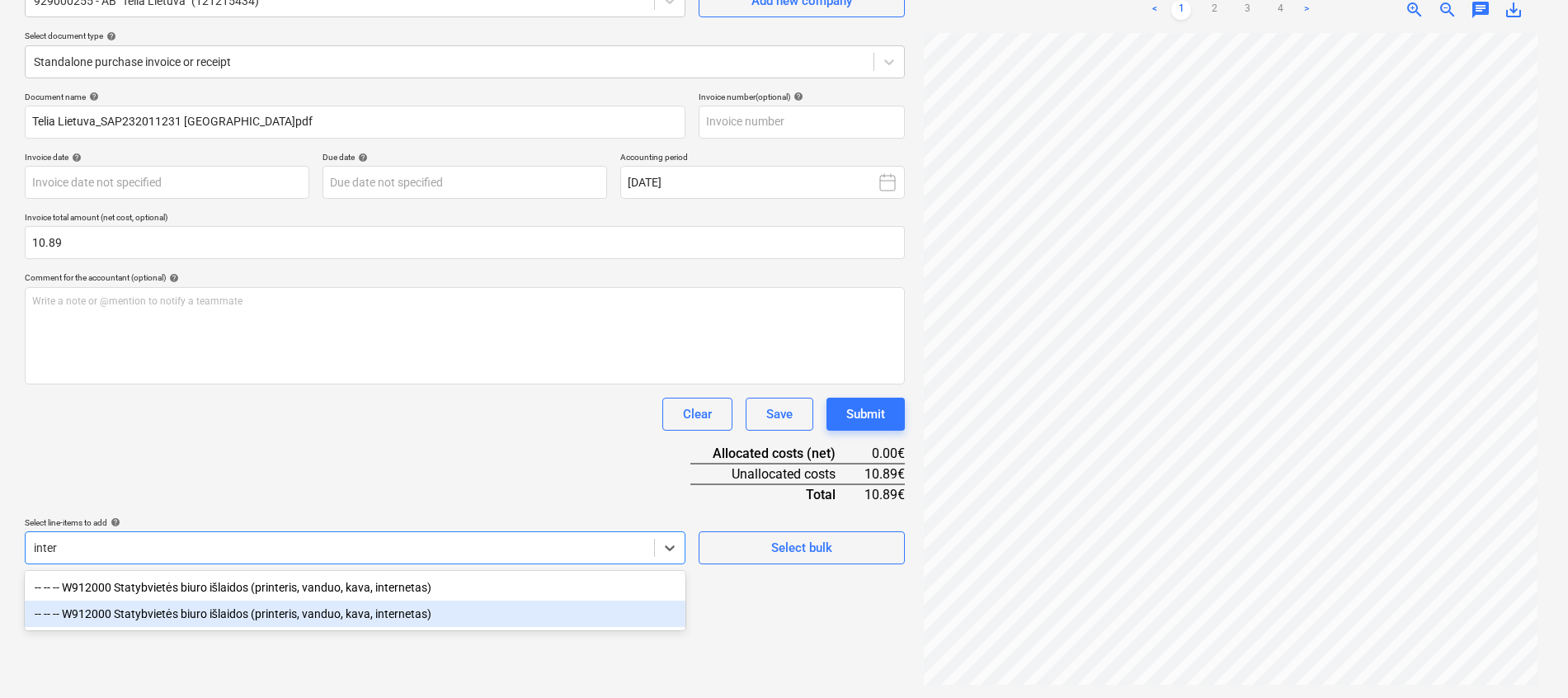
click at [252, 610] on div "-- -- -- W912000 Statybvietės biuro išlaidos (printeris, vanduo, kava, internet…" at bounding box center [354, 614] width 661 height 26
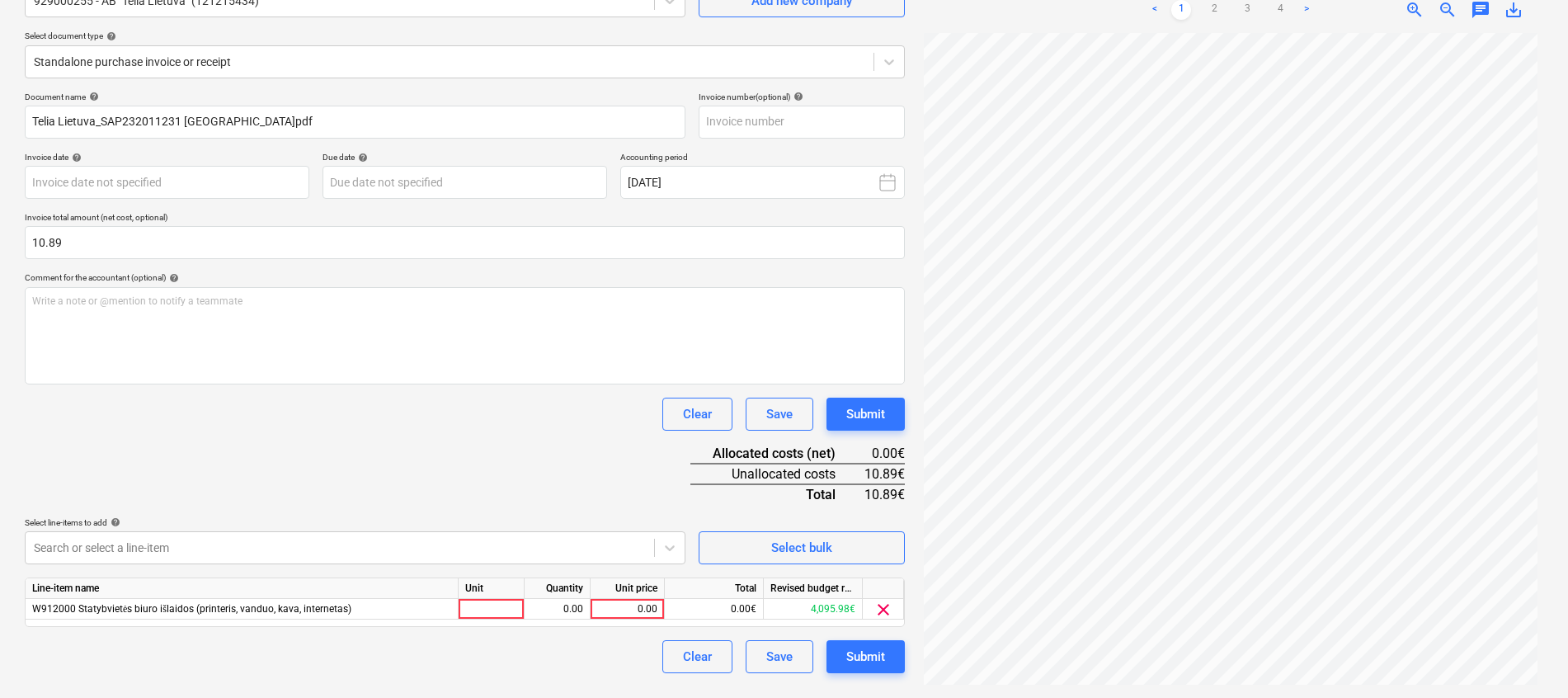
click at [450, 447] on div "Document name help Telia Lietuva_SAP232011231 Lakr town.pdf Invoice number (opt…" at bounding box center [464, 383] width 880 height 582
click at [474, 614] on div at bounding box center [492, 610] width 66 height 21
type input "k"
type input "mėn."
type input "1"
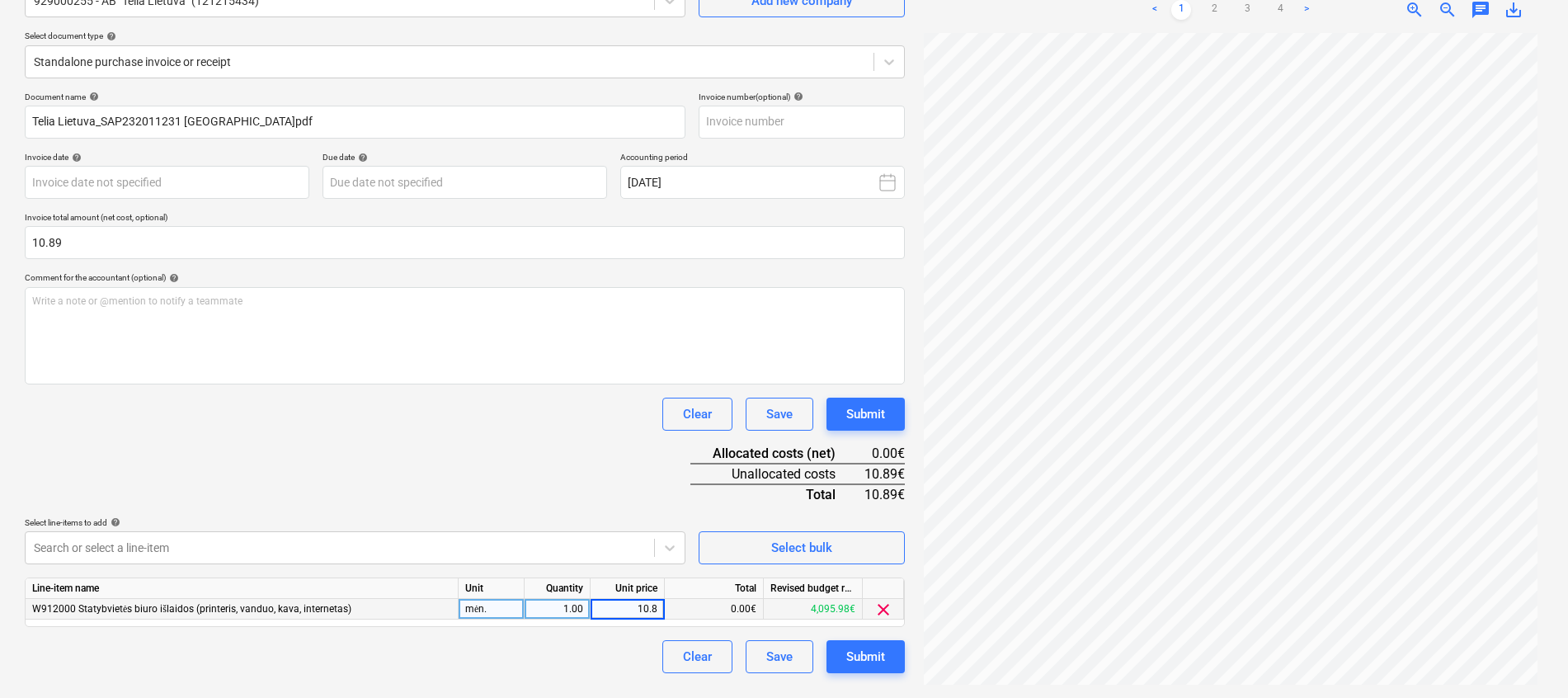
type input "10.89"
click at [479, 460] on div "Document name help Telia Lietuva_SAP232011231 Lakr town.pdf Invoice number (opt…" at bounding box center [464, 383] width 880 height 582
click at [833, 127] on input "text" at bounding box center [801, 122] width 206 height 33
type input "232011231"
click at [203, 193] on body "Projects Contacts Company Consolidated Invoices Inbox 1 format_size keyboard_ar…" at bounding box center [784, 183] width 1568 height 698
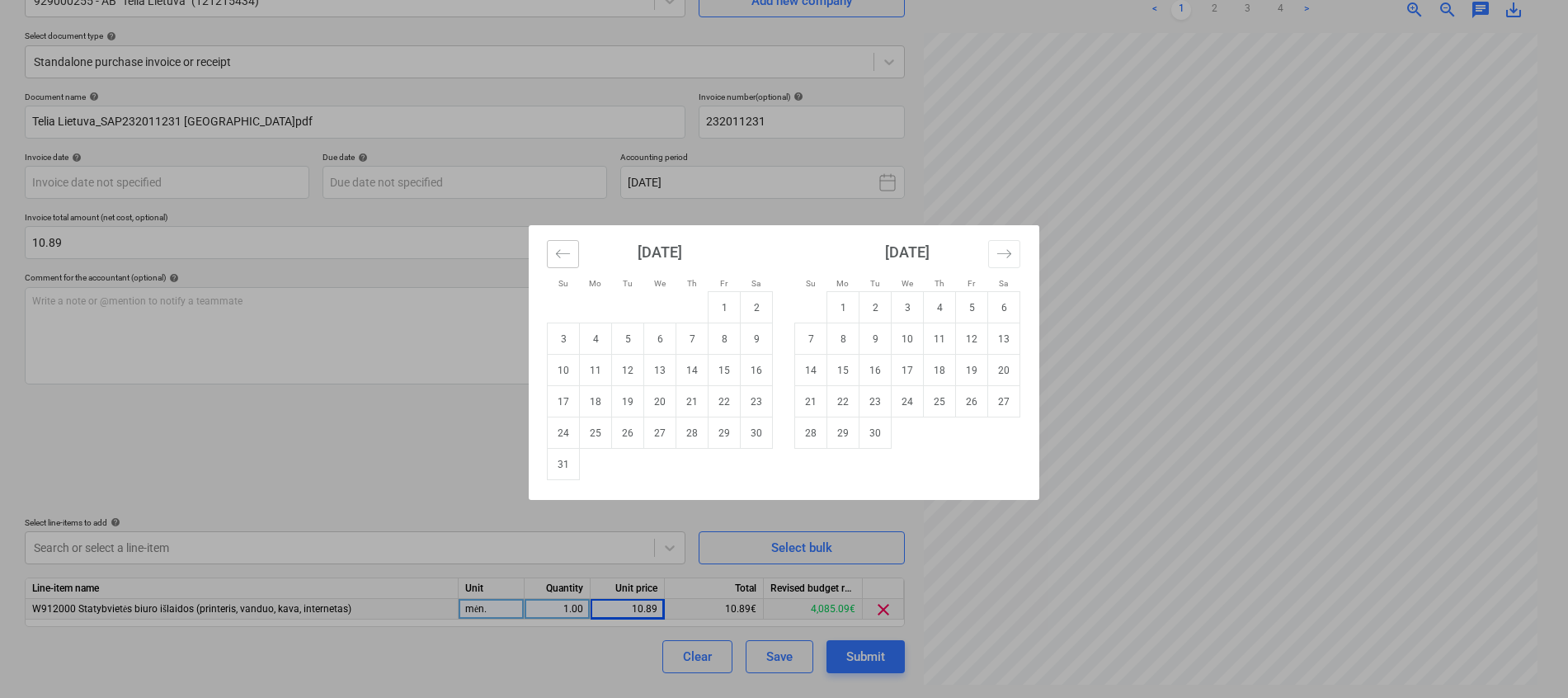
click at [561, 260] on icon "Move backward to switch to the previous month." at bounding box center [563, 254] width 16 height 16
click at [698, 439] on td "31" at bounding box center [692, 433] width 32 height 31
type input "[DATE]"
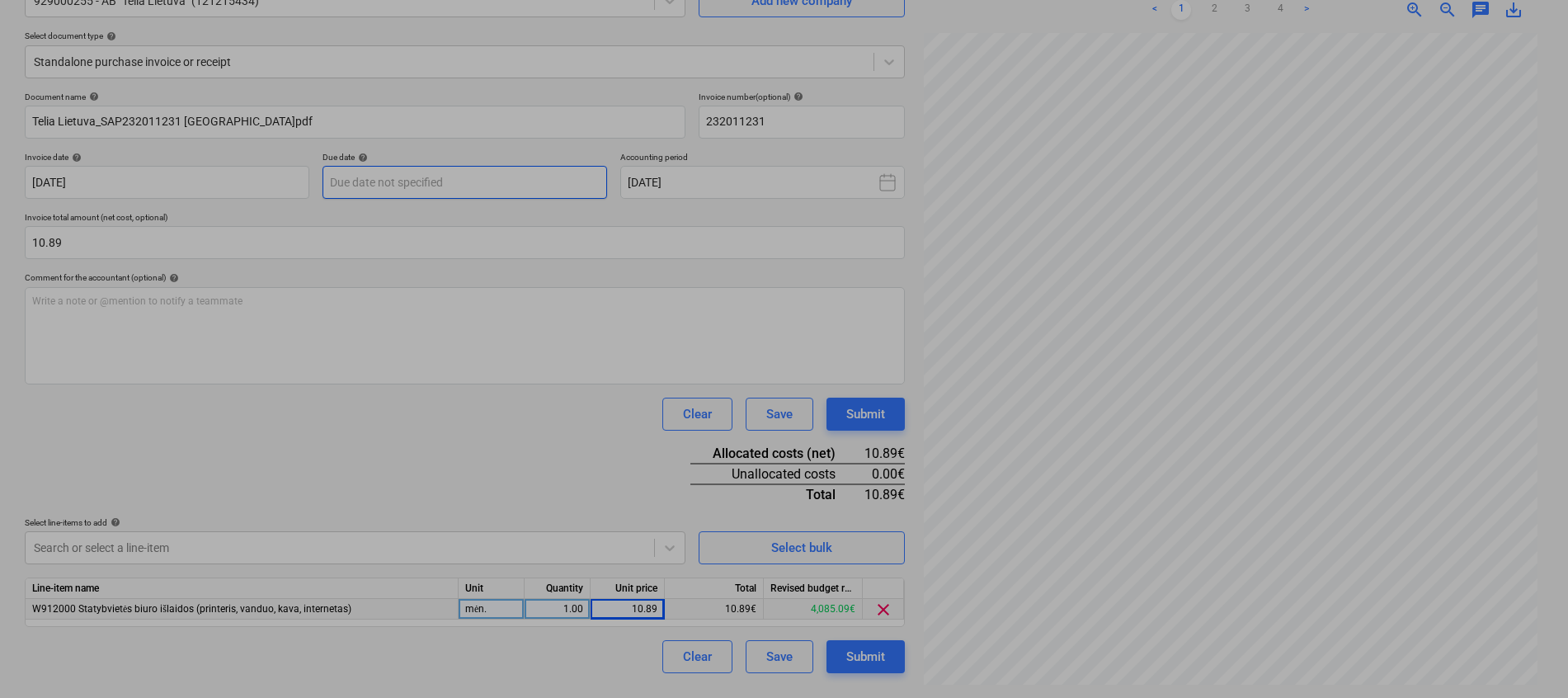
click at [543, 183] on body "Projects Contacts Company Consolidated Invoices Inbox 1 format_size keyboard_ar…" at bounding box center [784, 183] width 1568 height 698
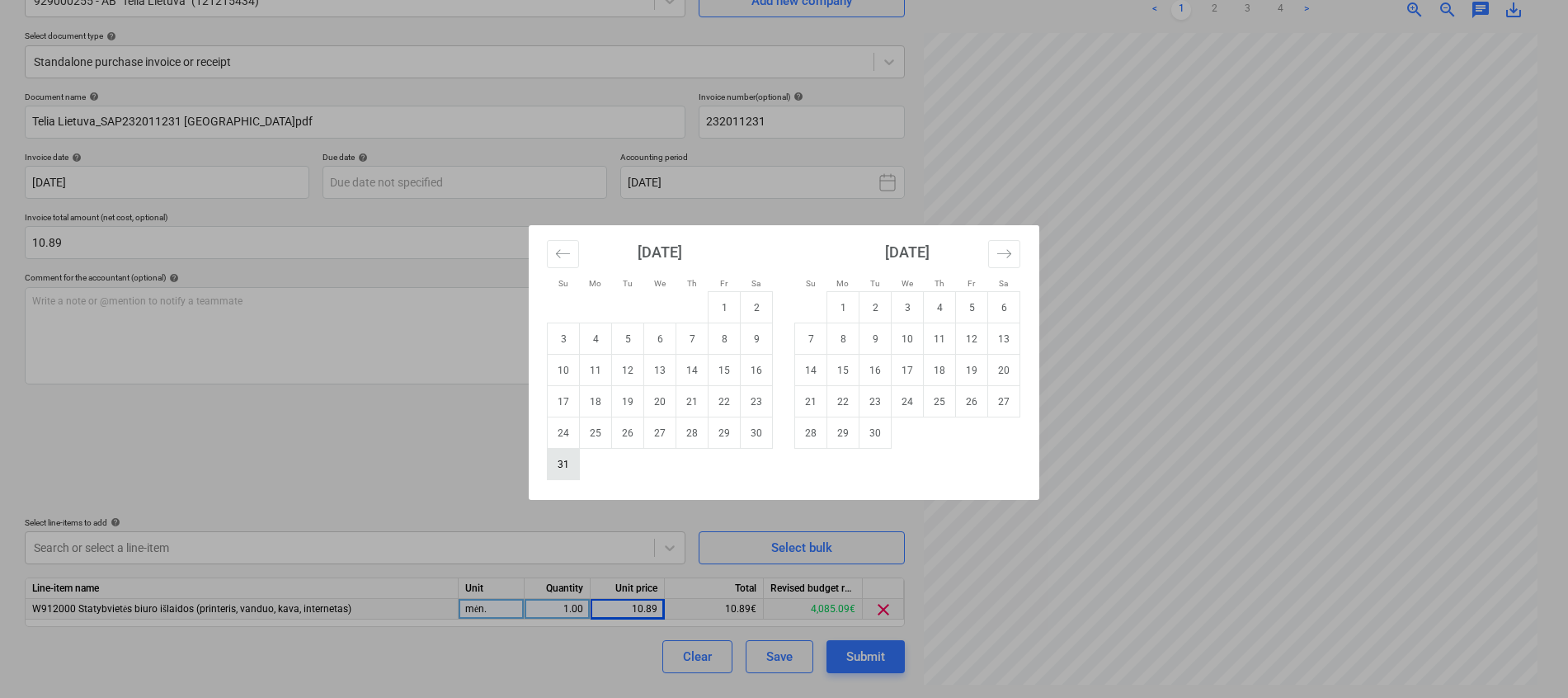
click at [555, 474] on td "31" at bounding box center [563, 465] width 32 height 31
type input "[DATE]"
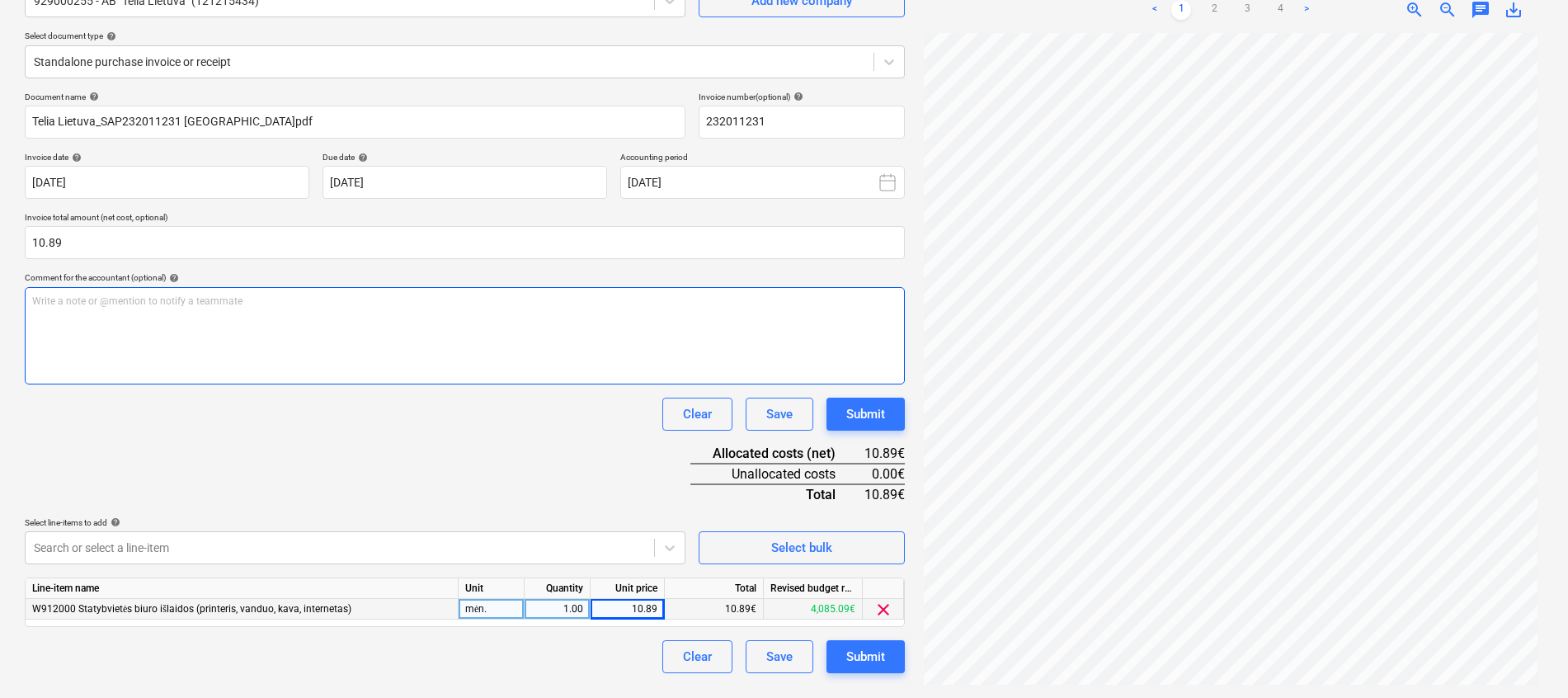
click at [409, 363] on div "Write a note or @mention to notify a teammate [PERSON_NAME]" at bounding box center [464, 336] width 880 height 98
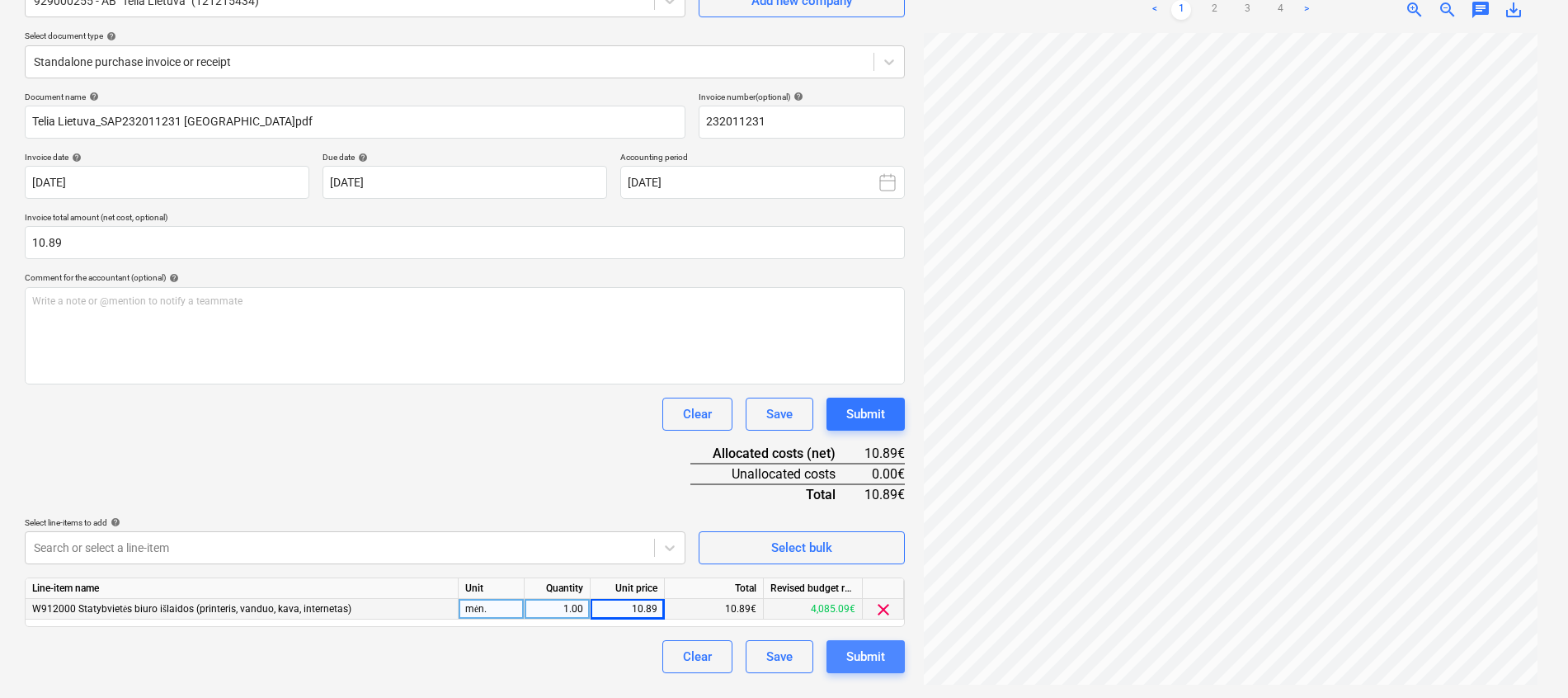
click at [863, 663] on div "Submit" at bounding box center [866, 657] width 38 height 22
